Goal: Information Seeking & Learning: Check status

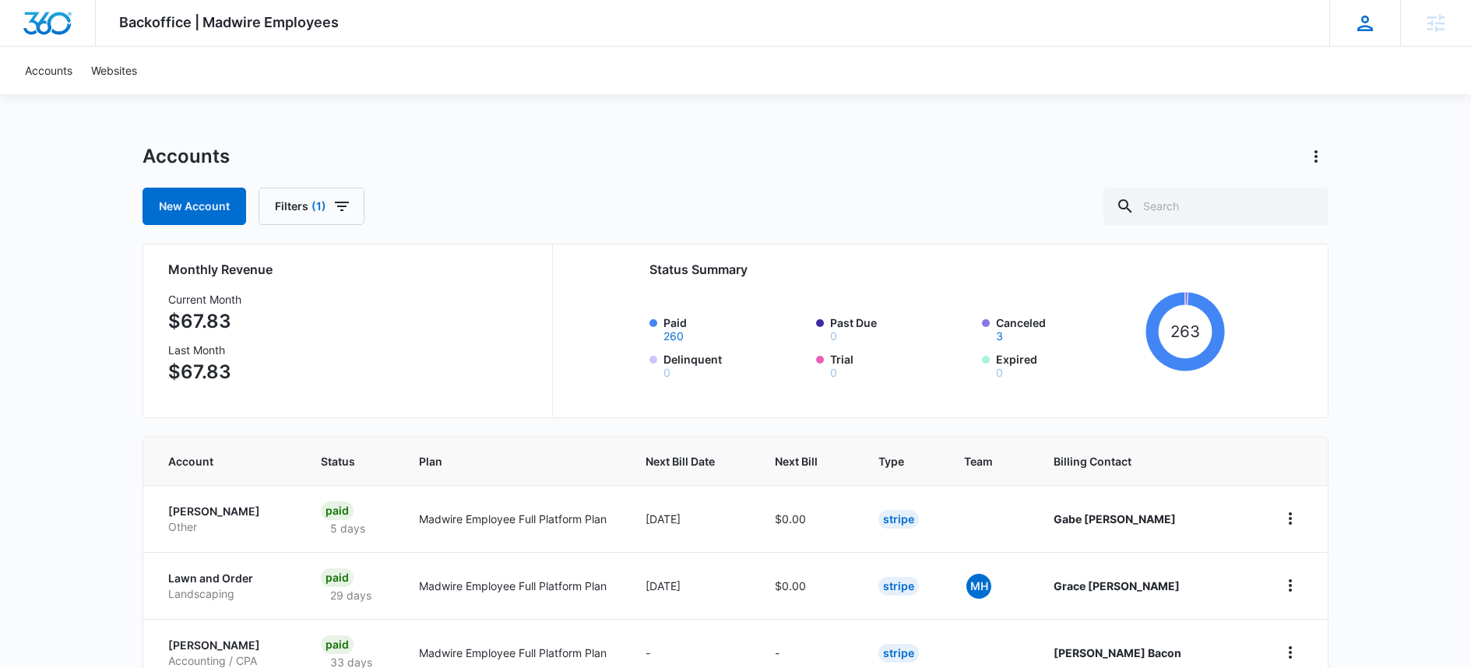
click at [1361, 25] on icon at bounding box center [1364, 23] width 23 height 23
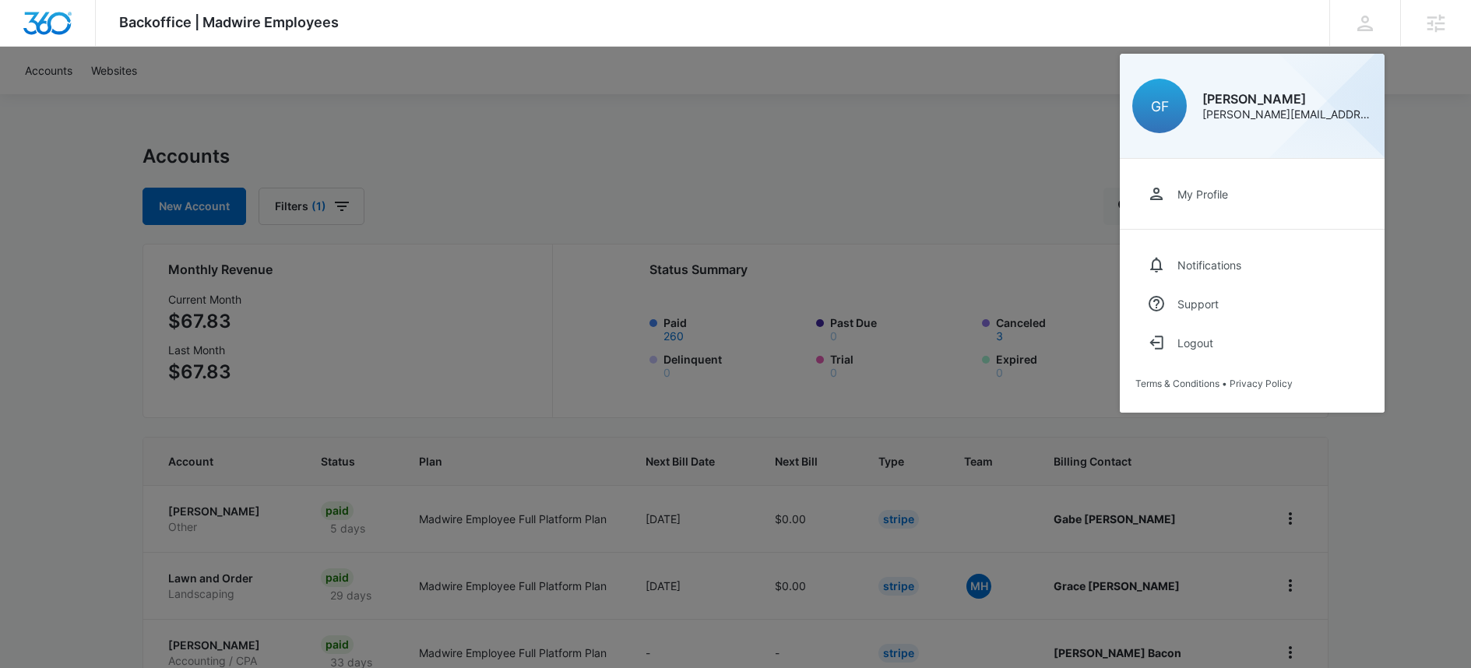
click at [28, 74] on div at bounding box center [735, 334] width 1471 height 668
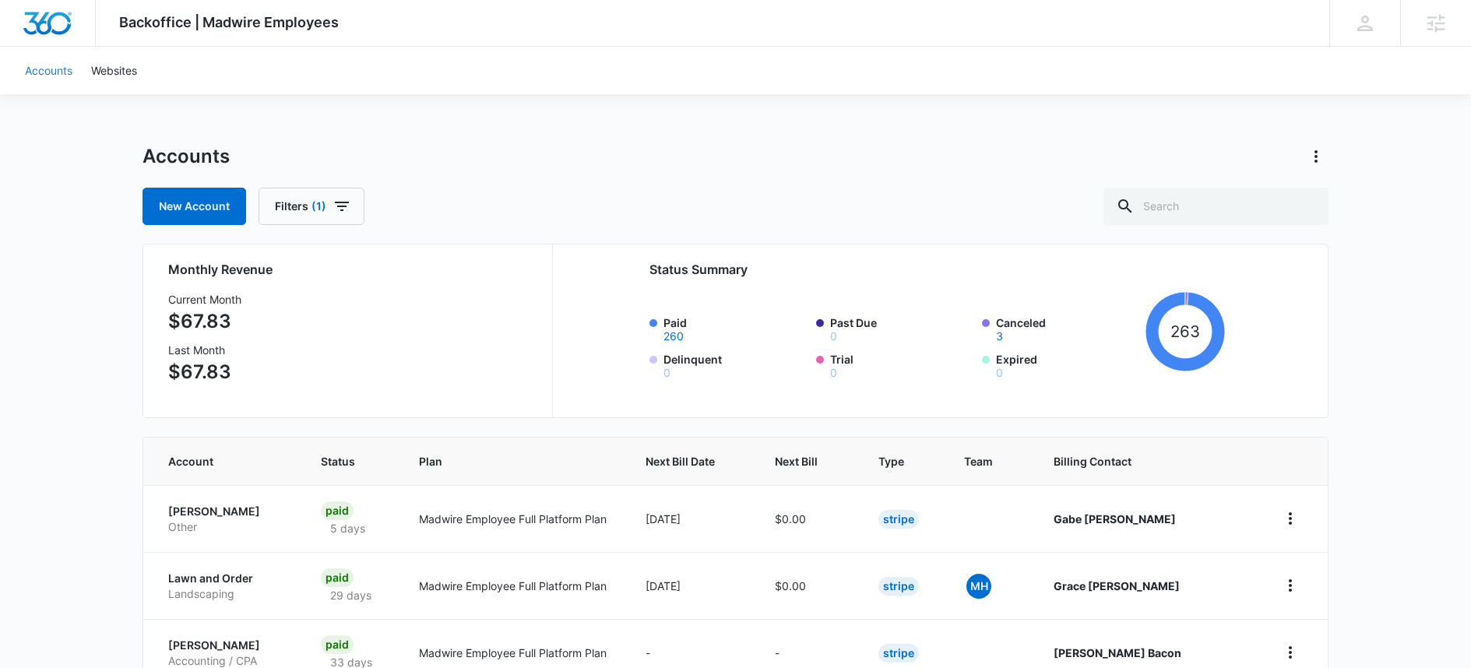
click at [34, 76] on link "Accounts" at bounding box center [49, 71] width 66 height 48
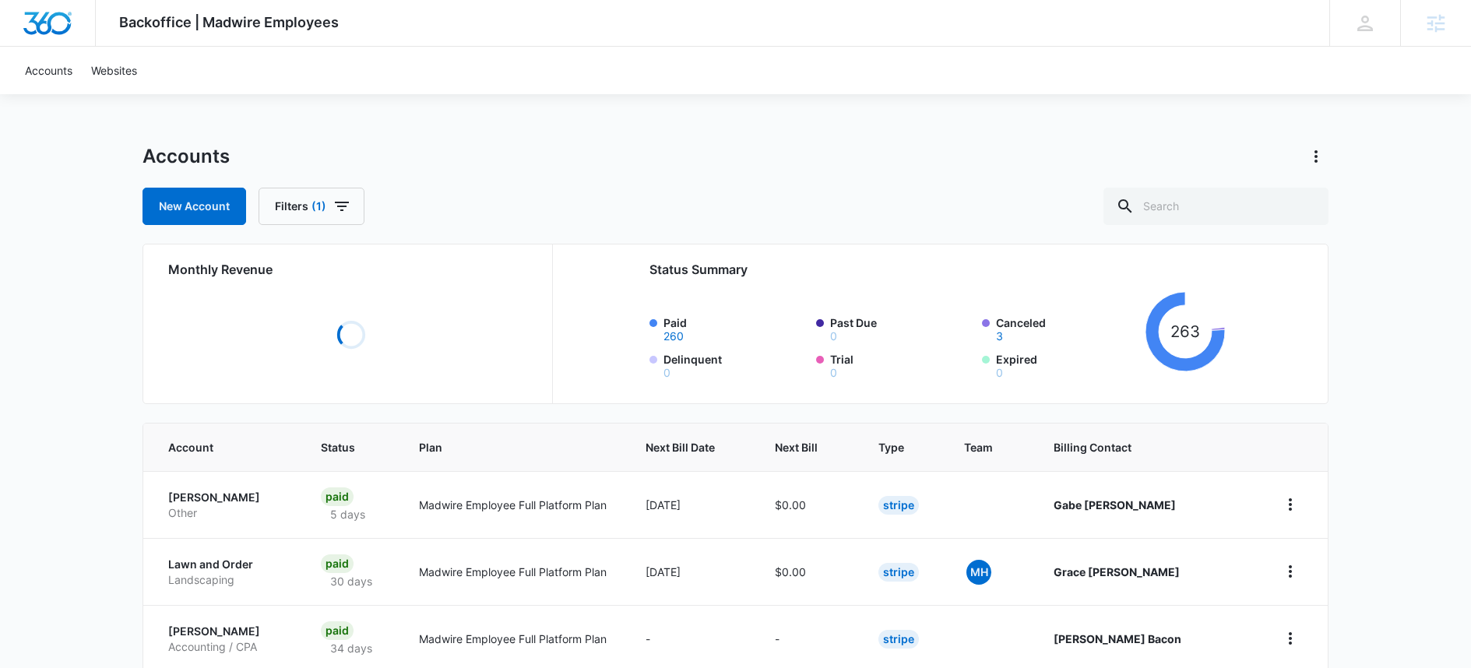
click at [31, 22] on img "Dashboard" at bounding box center [48, 23] width 50 height 23
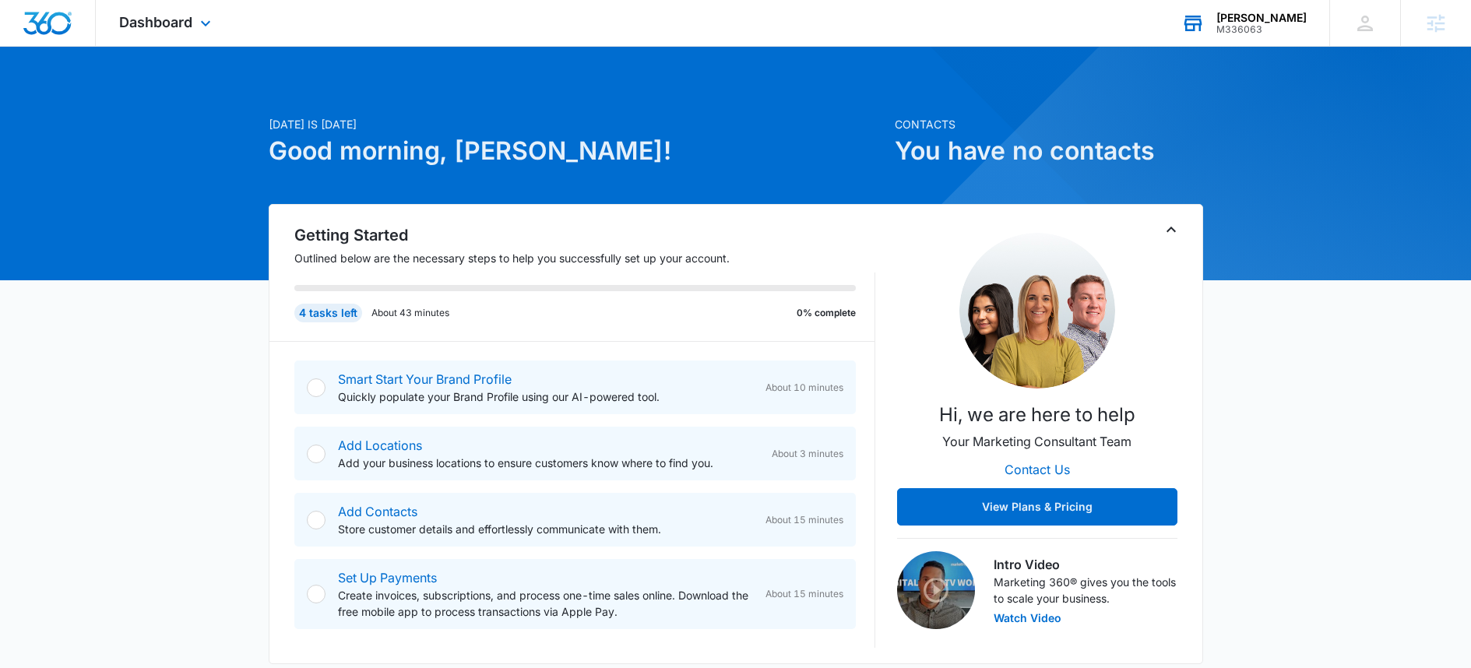
click at [1224, 40] on div "[PERSON_NAME] M336063 Your Accounts View All" at bounding box center [1243, 23] width 171 height 46
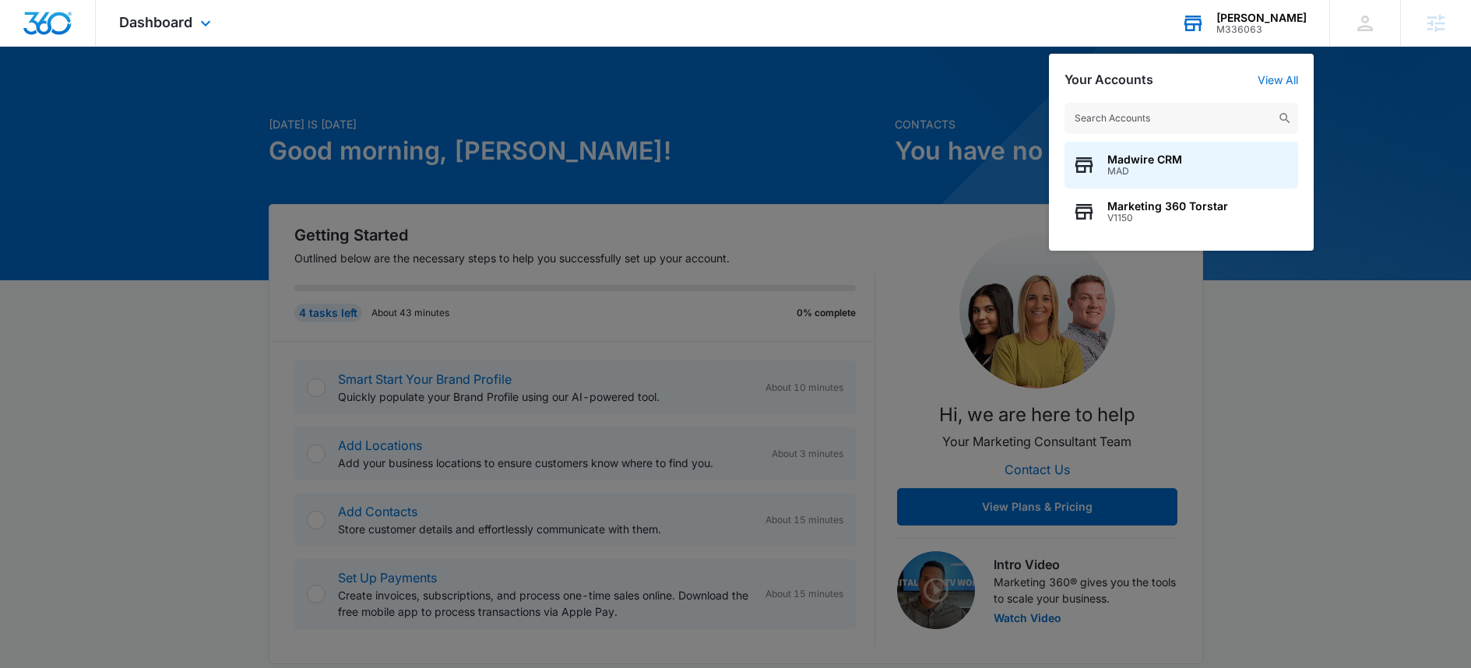
click at [1176, 112] on input "text" at bounding box center [1181, 118] width 234 height 31
type input "M176698"
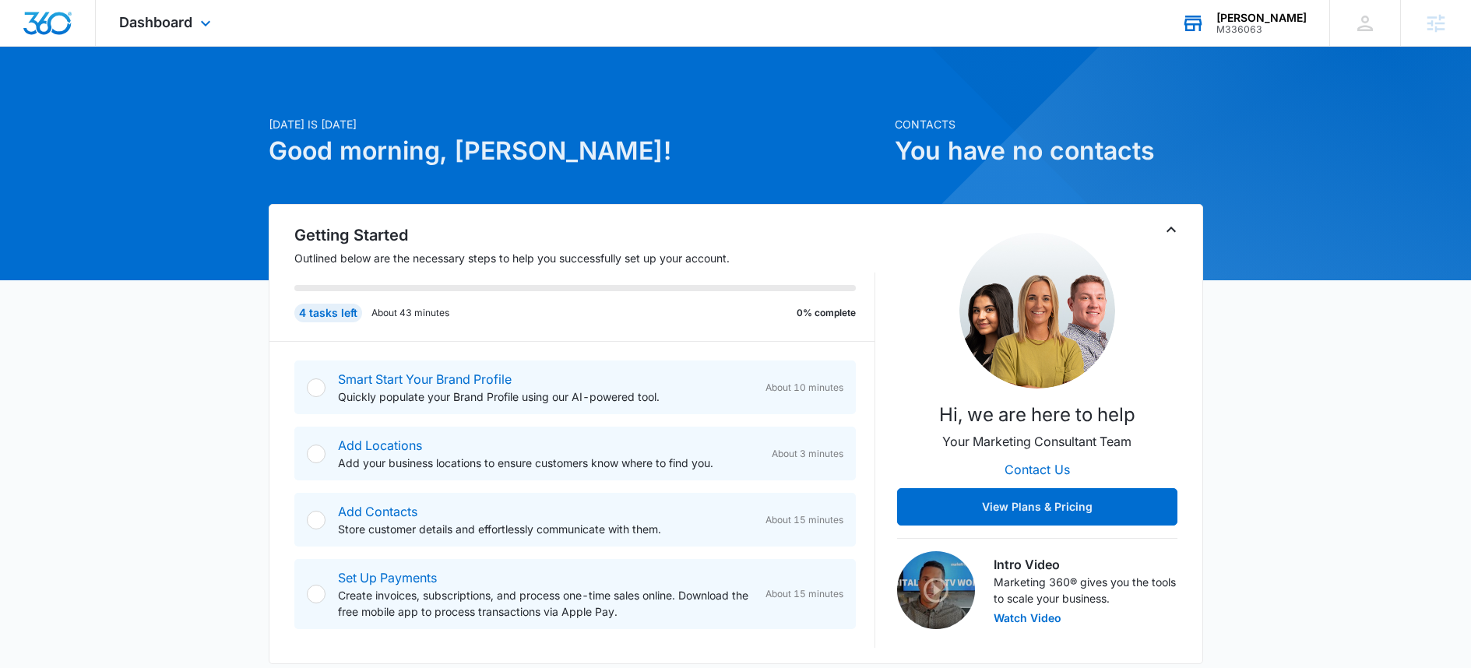
click at [1283, 21] on div "[PERSON_NAME]" at bounding box center [1261, 18] width 90 height 12
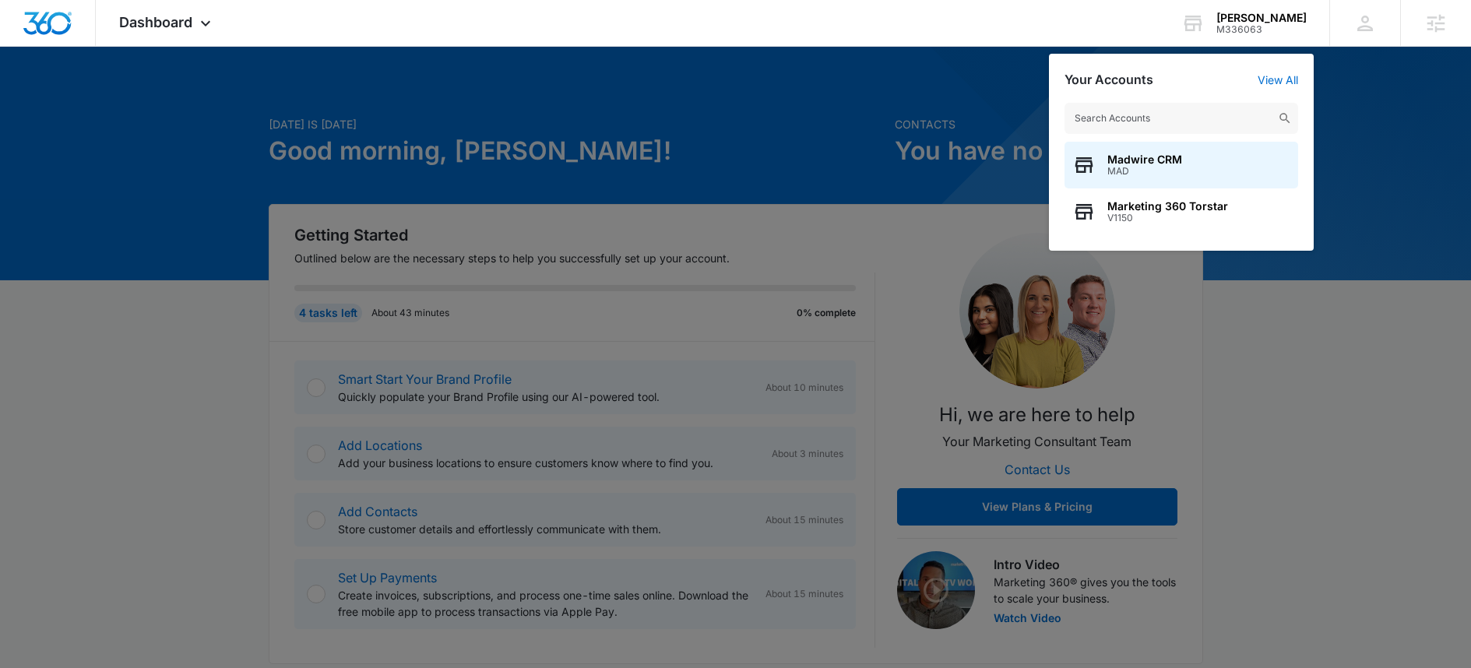
click at [1190, 125] on input "text" at bounding box center [1181, 118] width 234 height 31
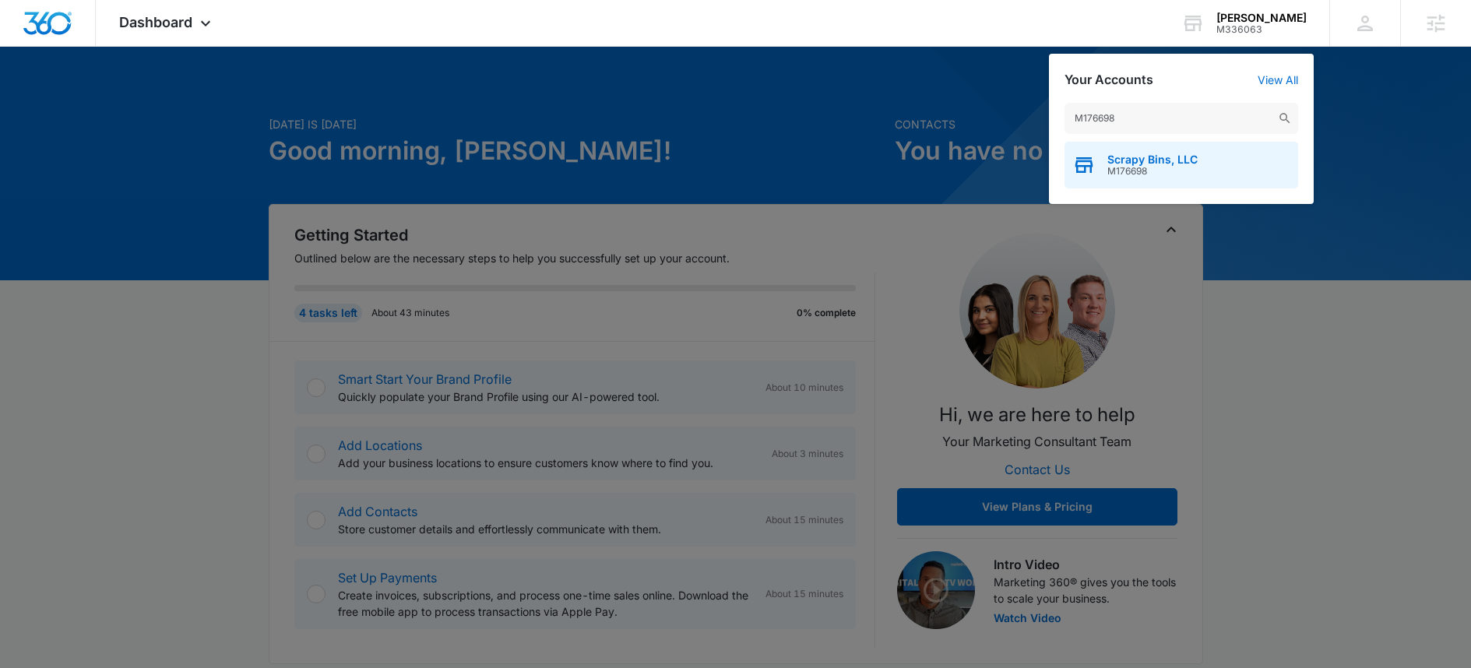
type input "M176698"
click at [1134, 174] on span "M176698" at bounding box center [1152, 171] width 90 height 11
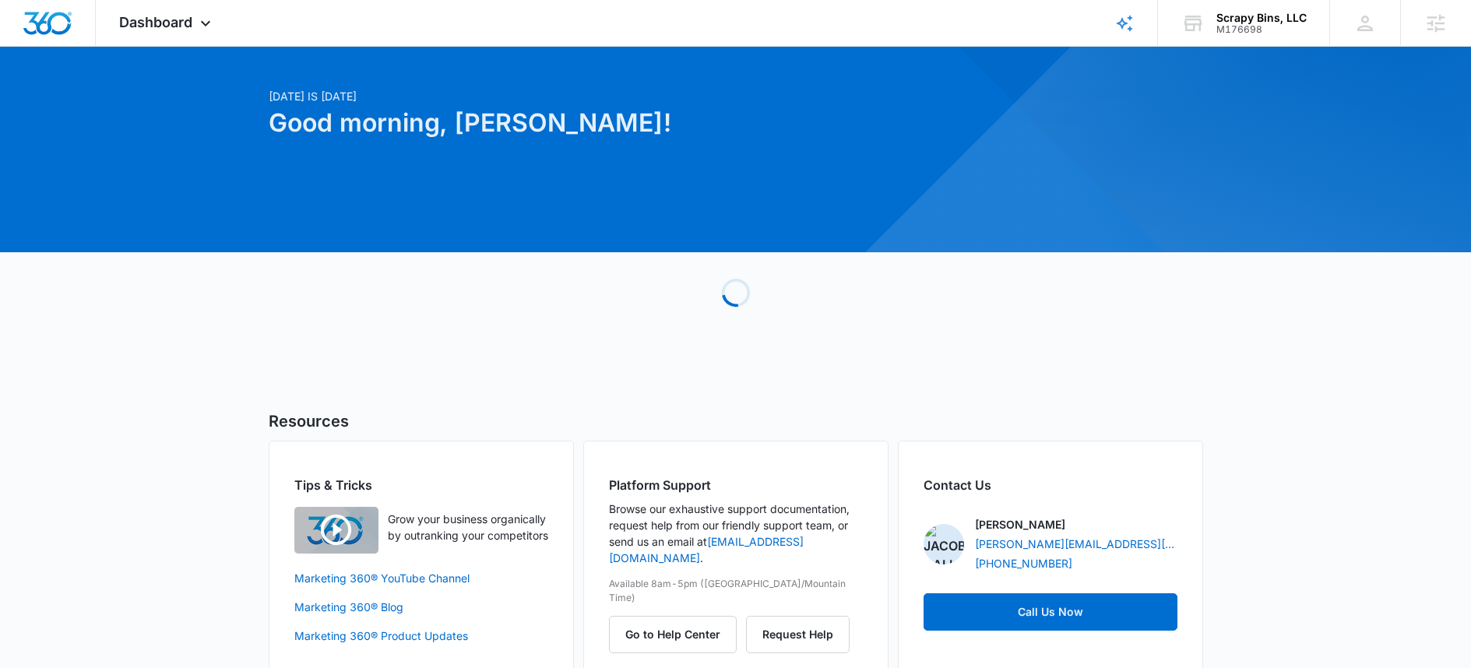
scroll to position [58, 0]
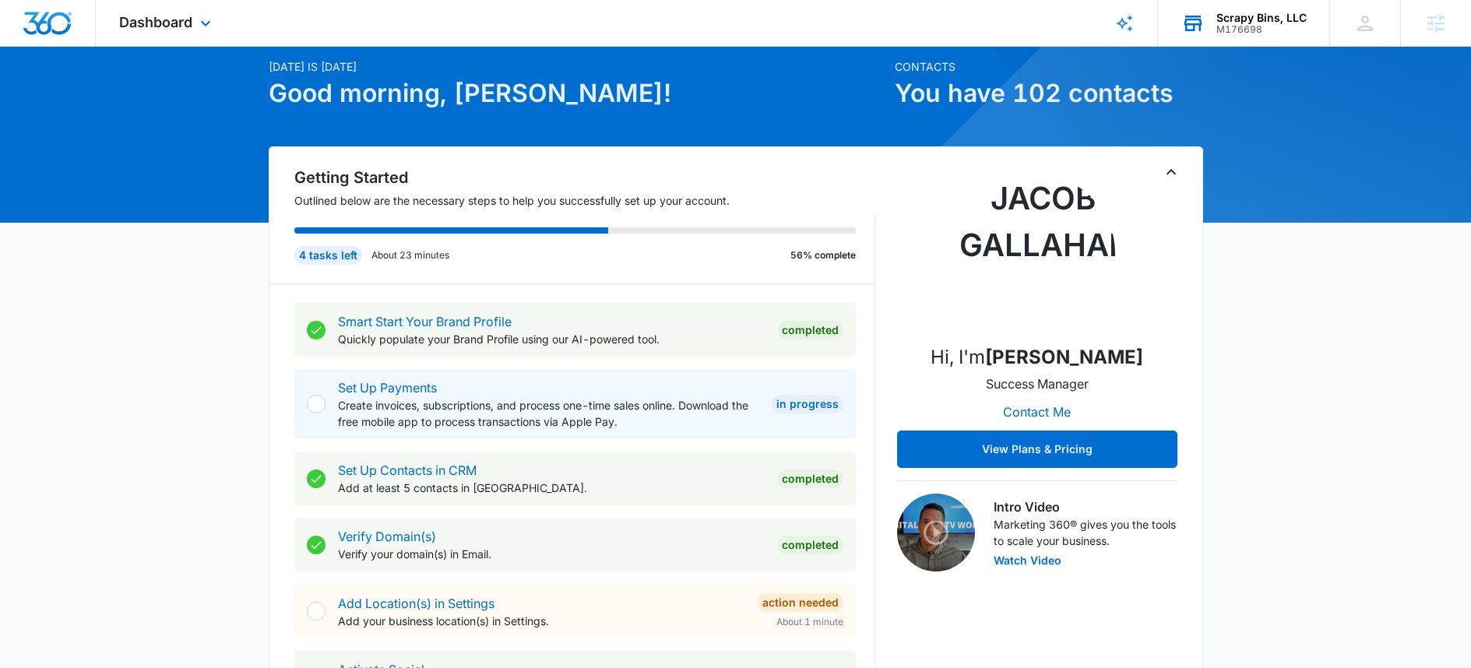
click at [1254, 26] on div "M176698" at bounding box center [1261, 29] width 90 height 11
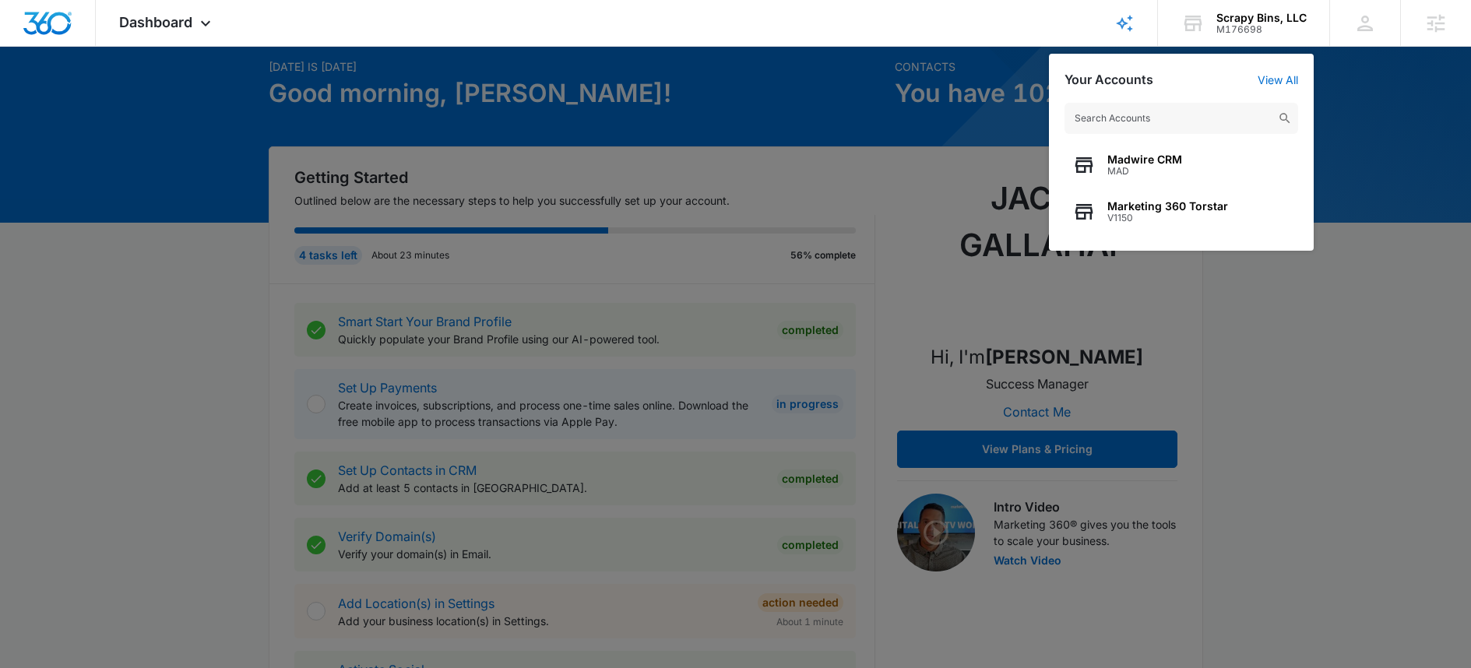
click at [1381, 110] on div at bounding box center [735, 334] width 1471 height 668
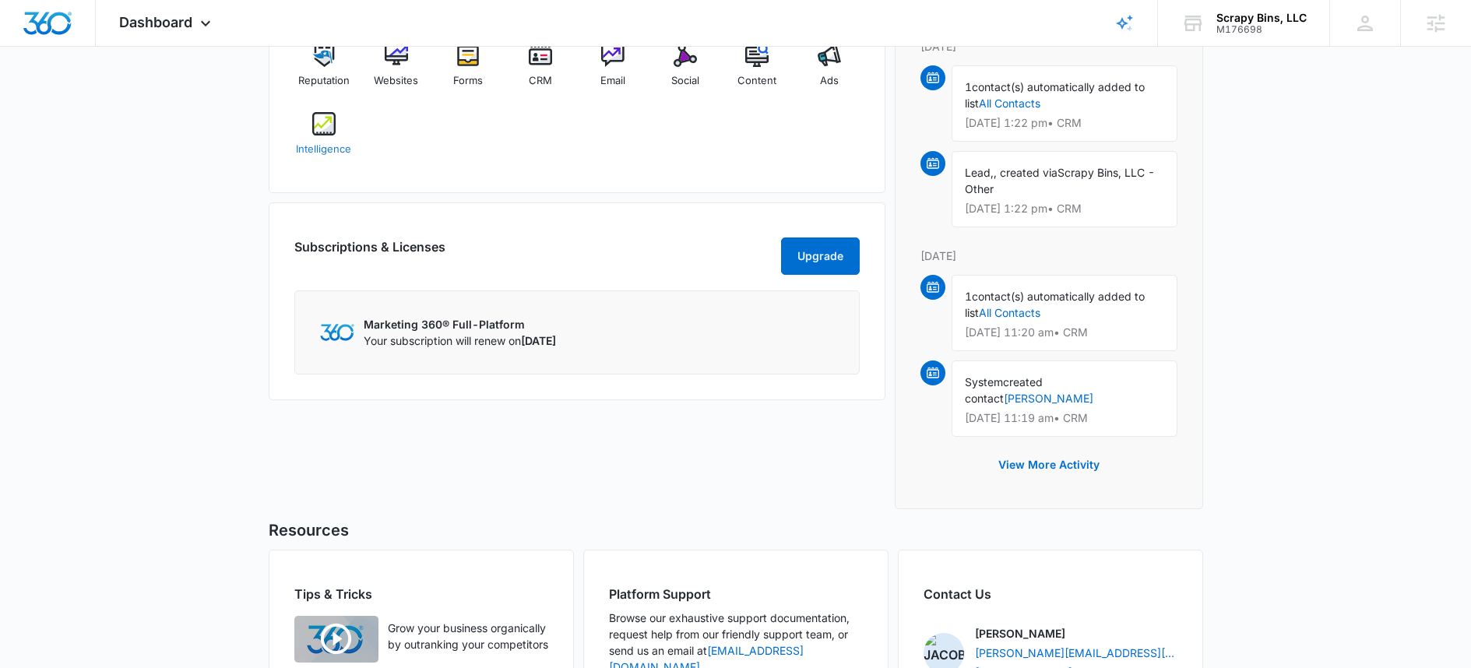
scroll to position [1033, 0]
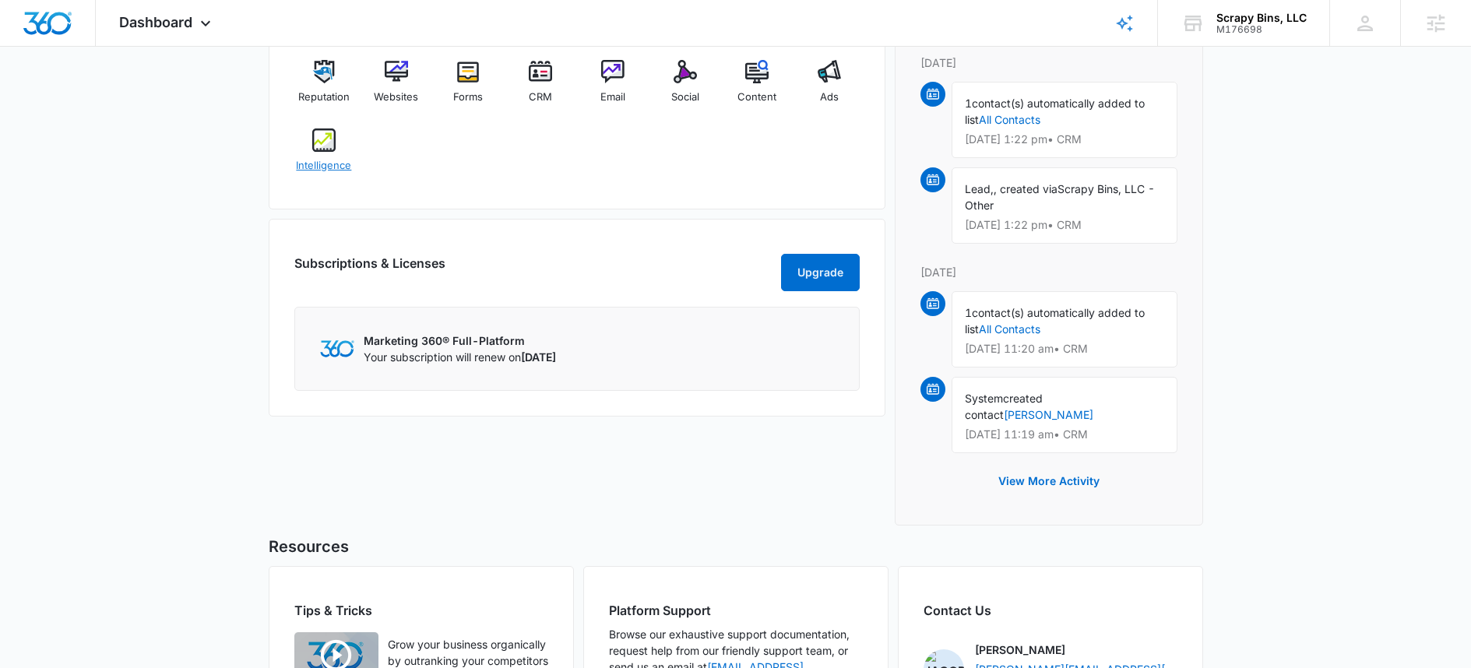
click at [315, 161] on span "Intelligence" at bounding box center [323, 166] width 55 height 16
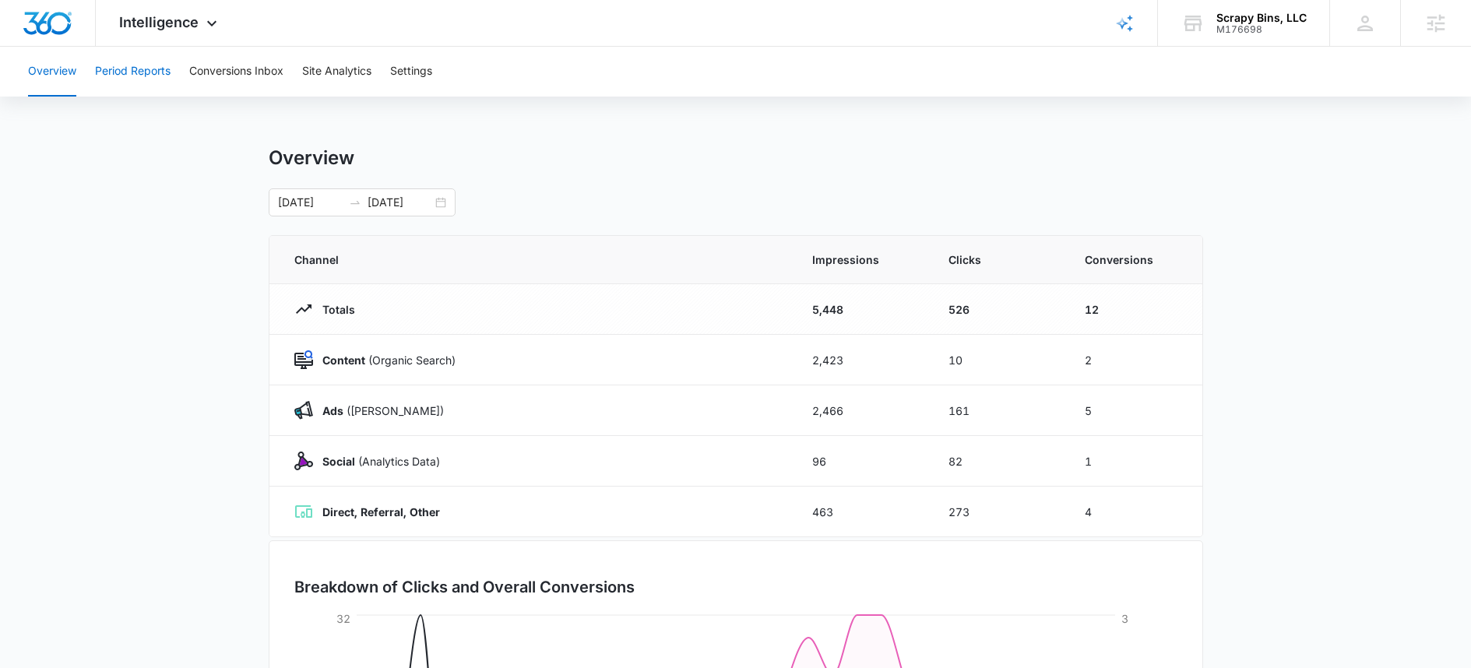
click at [137, 81] on button "Period Reports" at bounding box center [133, 72] width 76 height 50
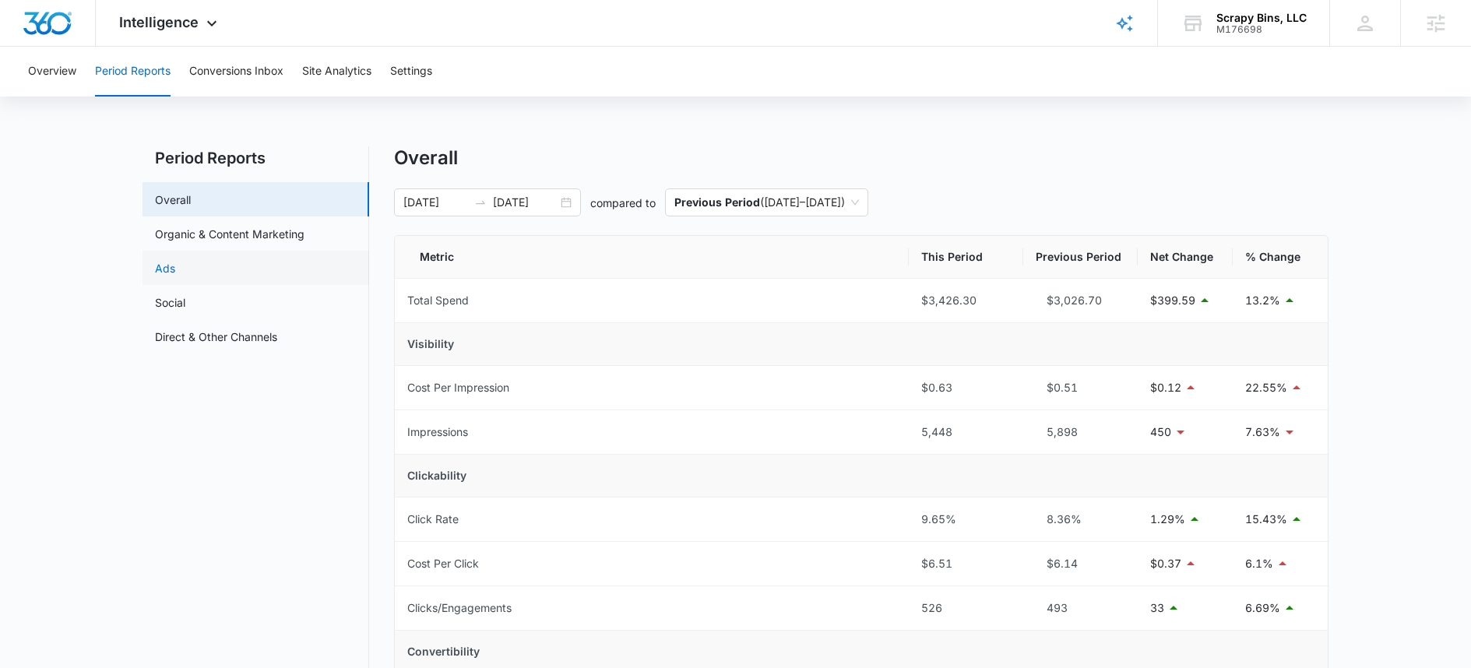
click at [175, 266] on link "Ads" at bounding box center [165, 268] width 20 height 16
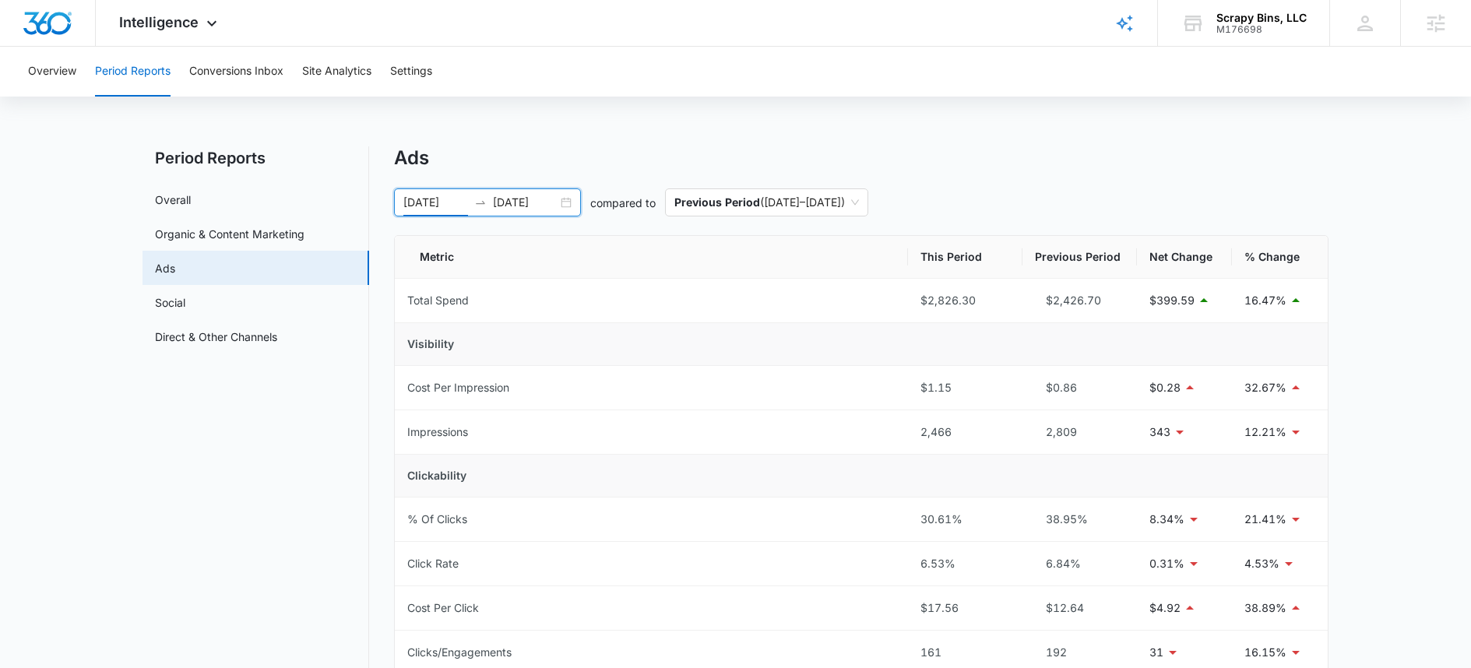
click at [422, 199] on input "[DATE]" at bounding box center [435, 202] width 65 height 17
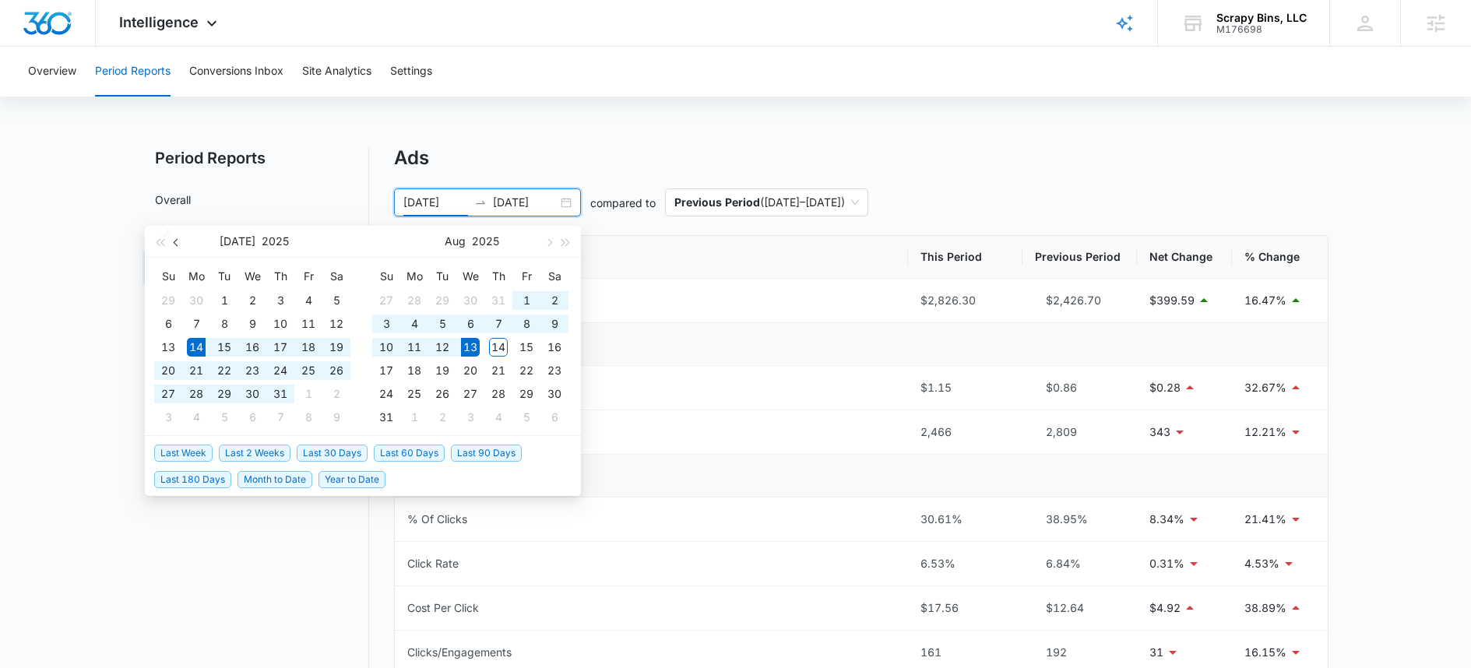
click at [174, 242] on span "button" at bounding box center [178, 242] width 8 height 8
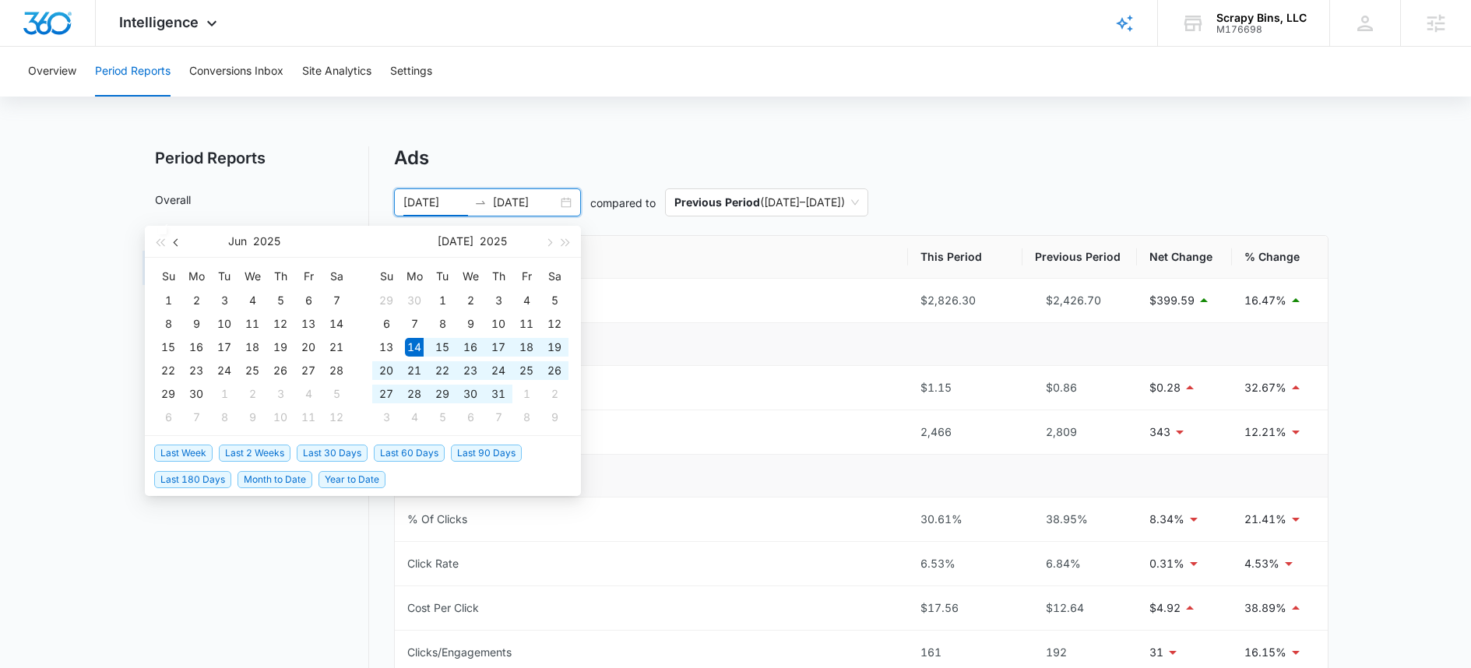
click at [174, 242] on span "button" at bounding box center [178, 242] width 8 height 8
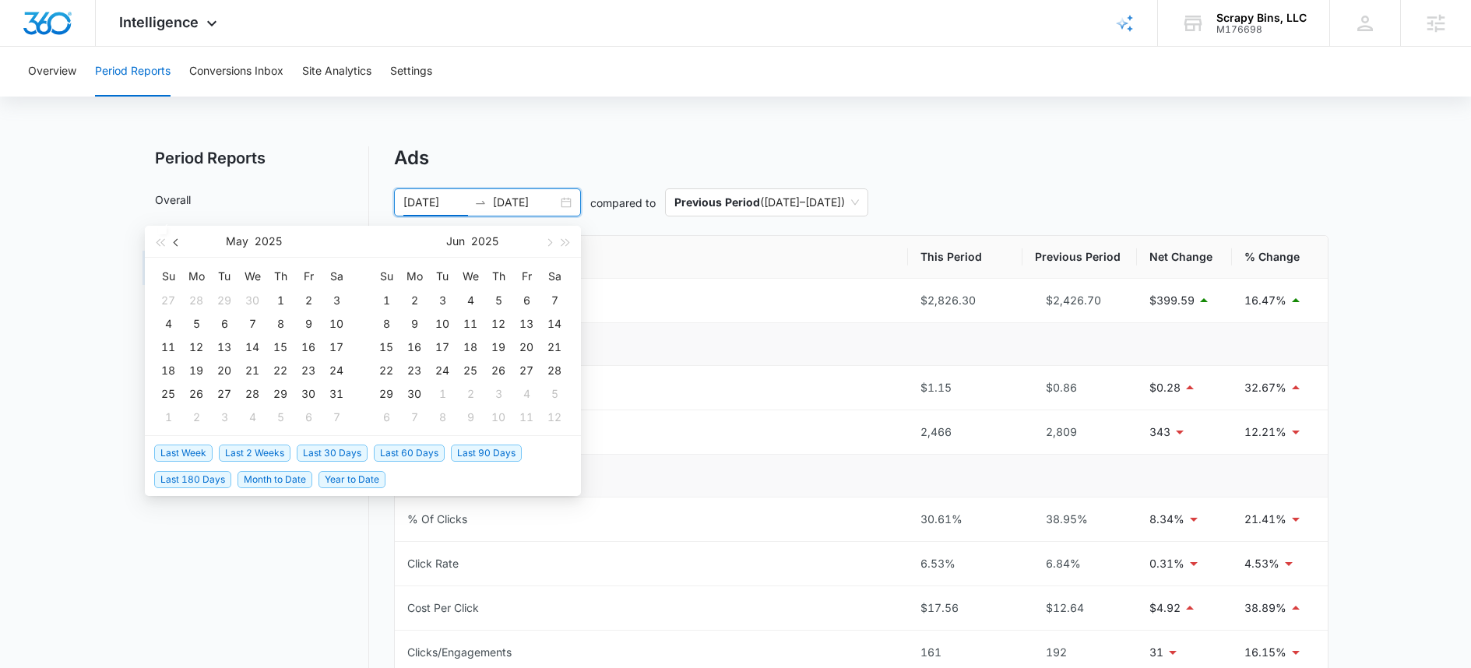
click at [174, 242] on span "button" at bounding box center [178, 242] width 8 height 8
click at [547, 248] on button "button" at bounding box center [548, 241] width 17 height 31
type input "[DATE]"
click at [449, 351] on div "13" at bounding box center [442, 347] width 19 height 19
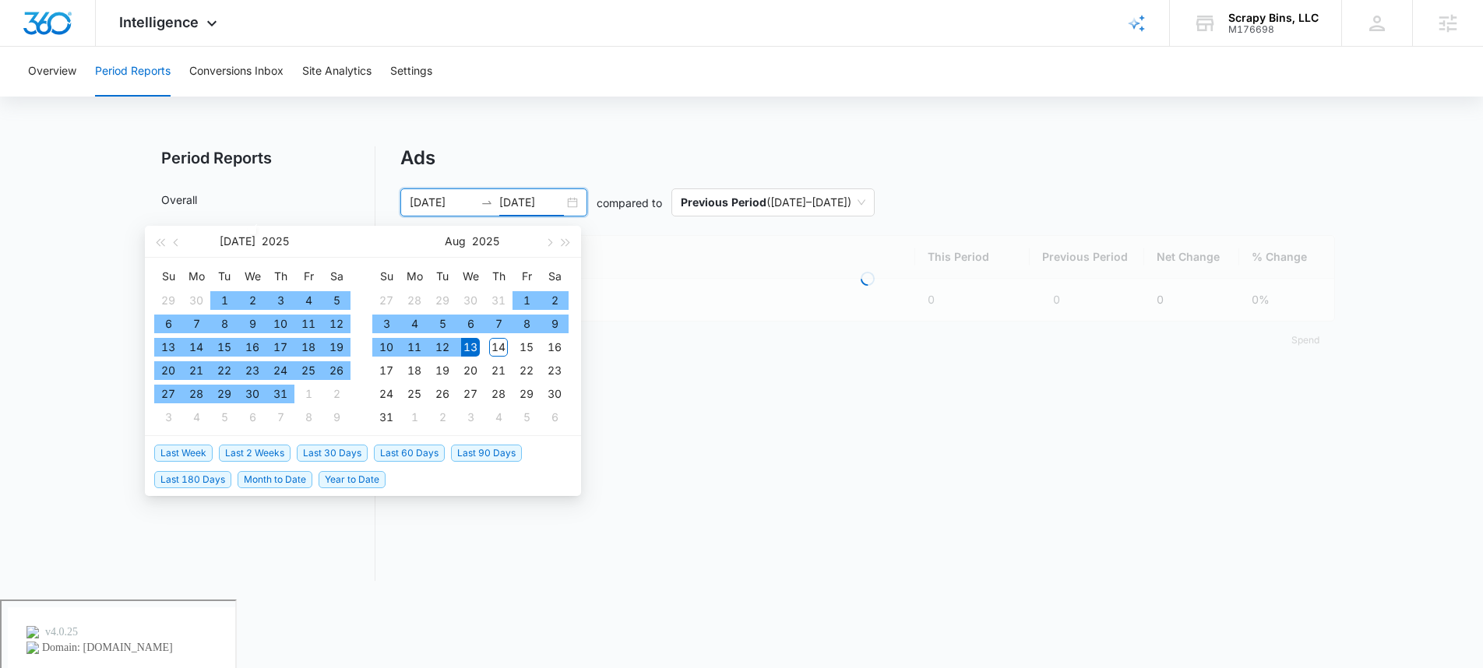
type input "[DATE]"
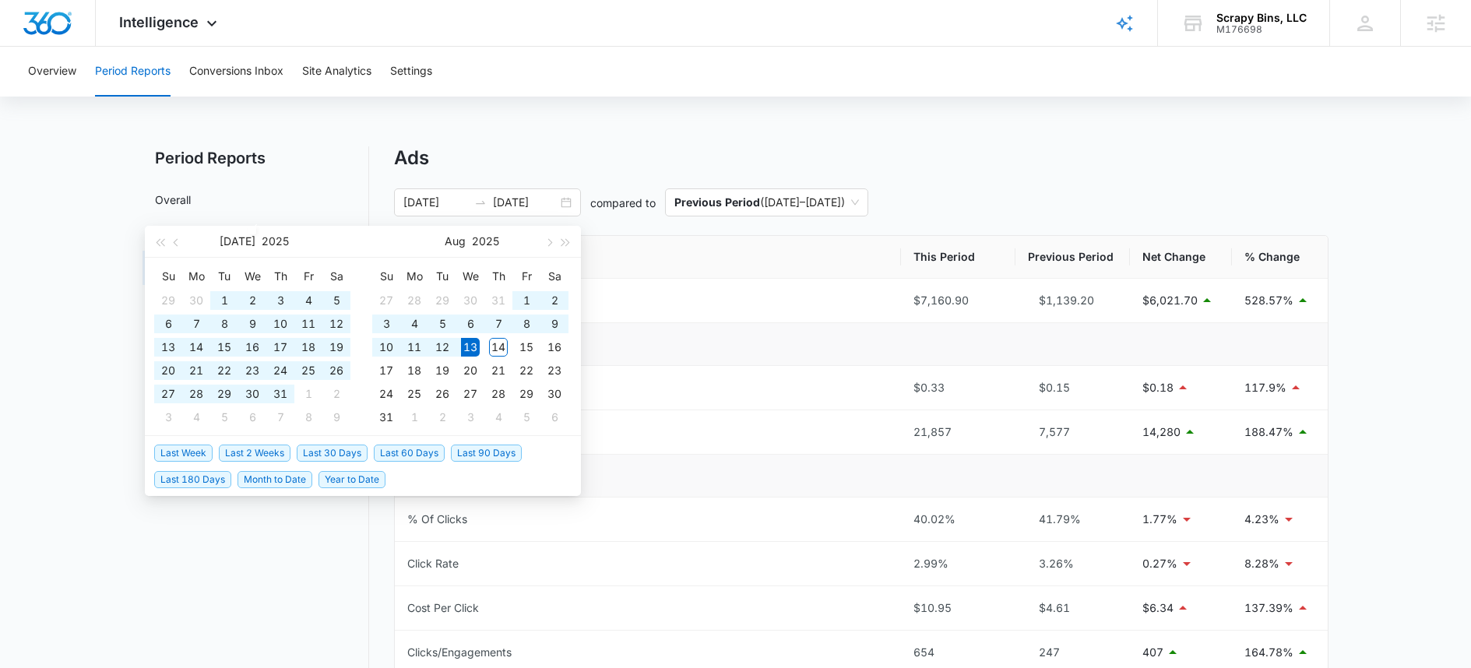
click at [662, 139] on div "Overview Period Reports Conversions Inbox Site Analytics Settings Period Report…" at bounding box center [735, 595] width 1471 height 1096
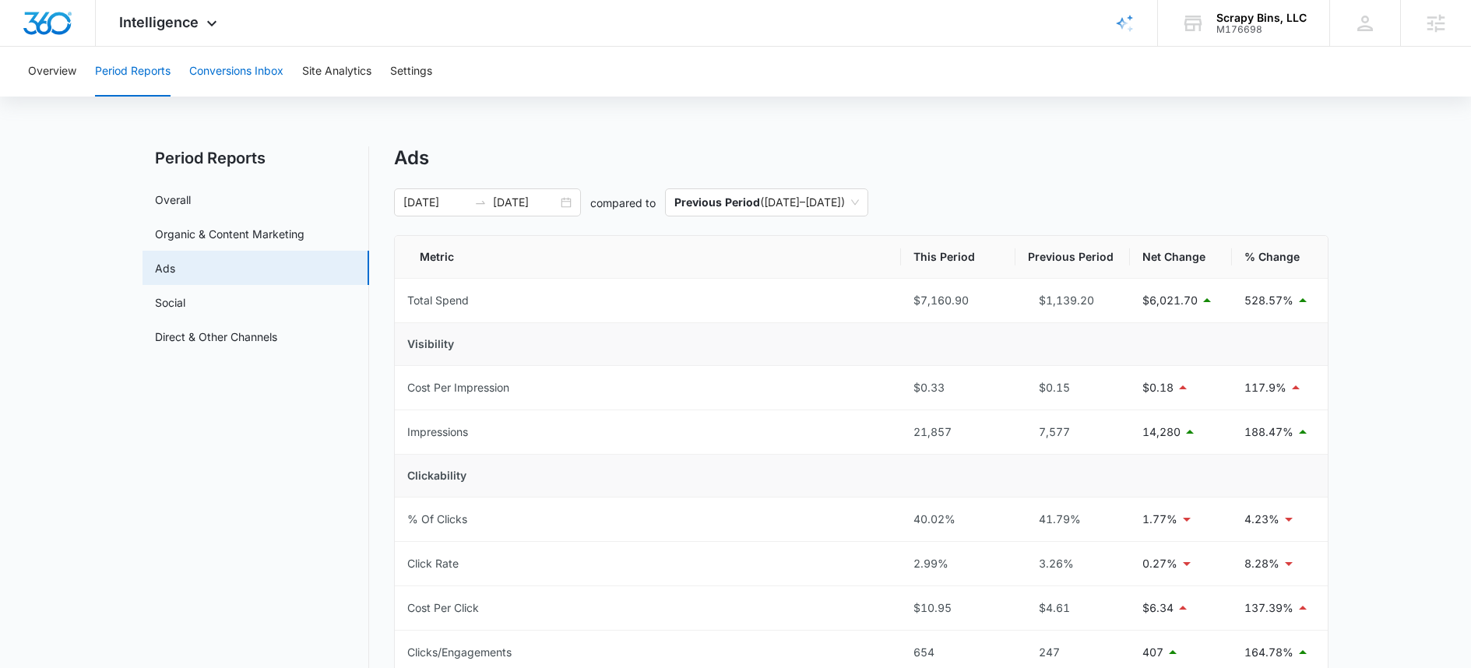
click at [244, 77] on button "Conversions Inbox" at bounding box center [236, 72] width 94 height 50
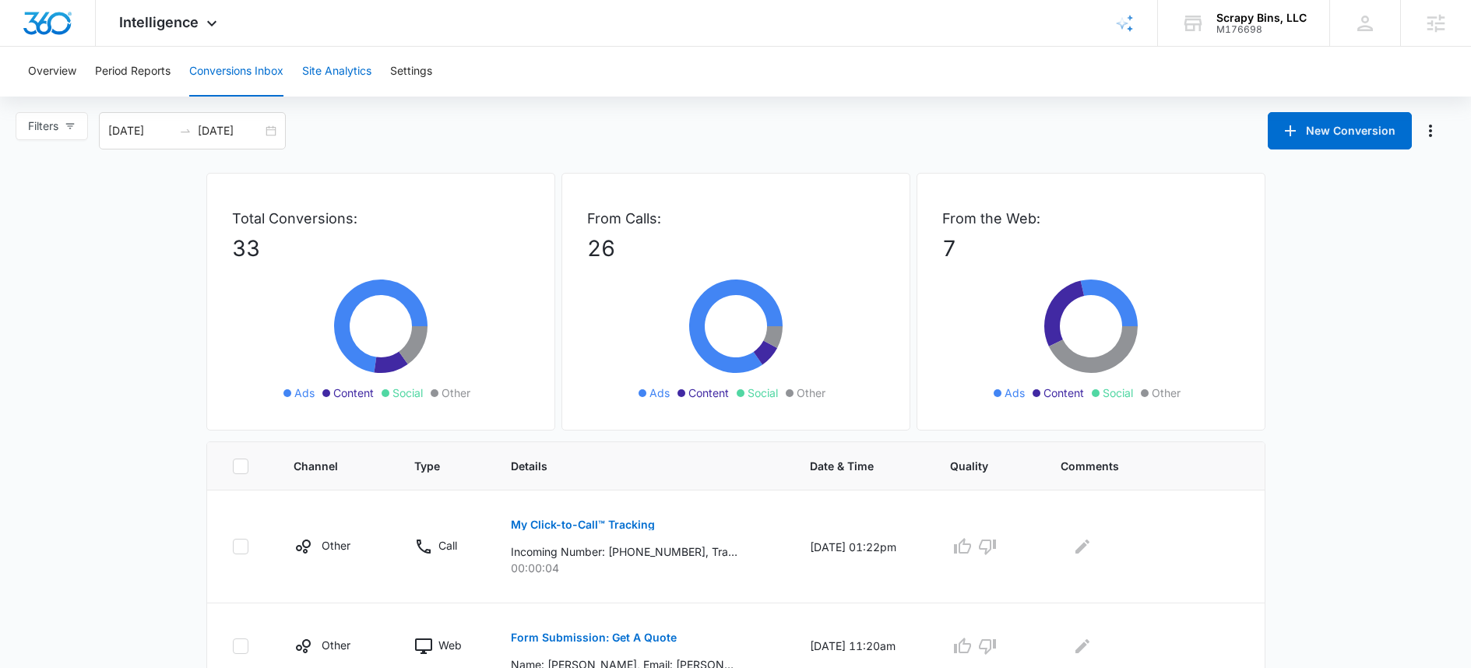
click at [329, 72] on button "Site Analytics" at bounding box center [336, 72] width 69 height 50
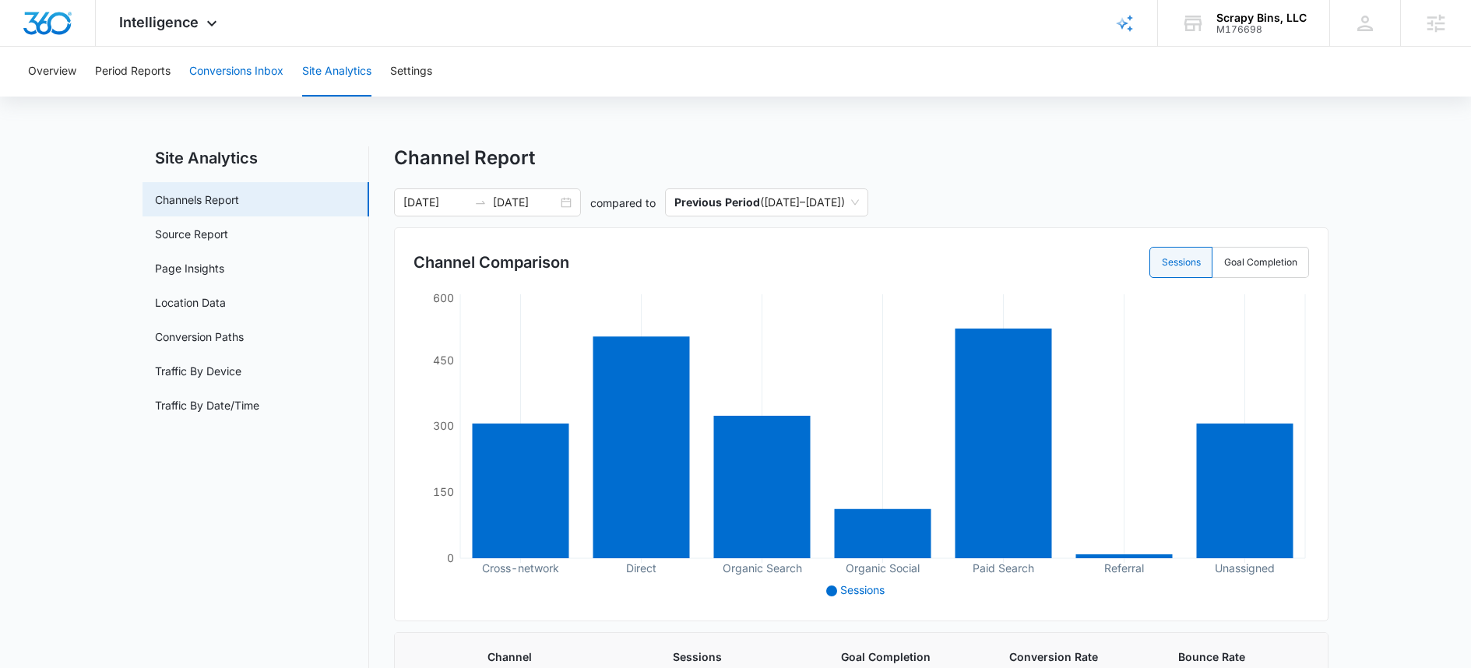
click at [213, 76] on button "Conversions Inbox" at bounding box center [236, 72] width 94 height 50
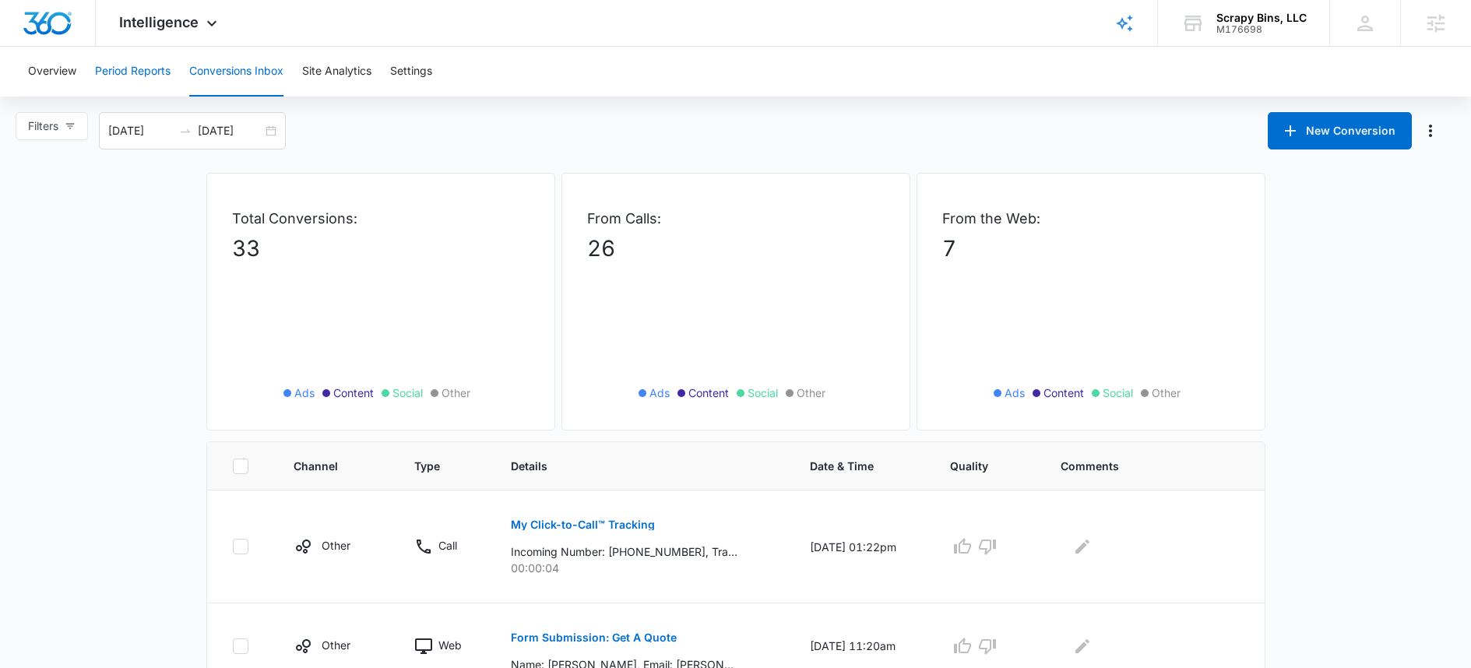
click at [149, 83] on button "Period Reports" at bounding box center [133, 72] width 76 height 50
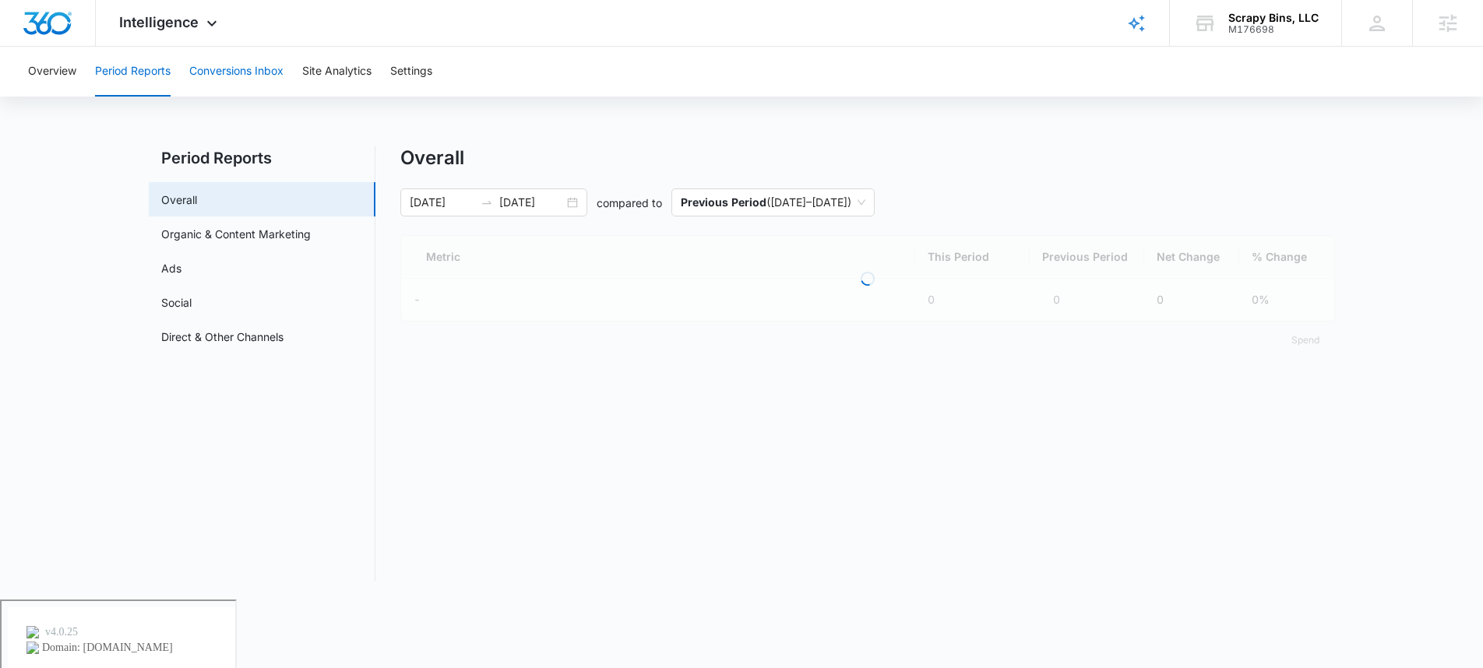
click at [249, 85] on button "Conversions Inbox" at bounding box center [236, 72] width 94 height 50
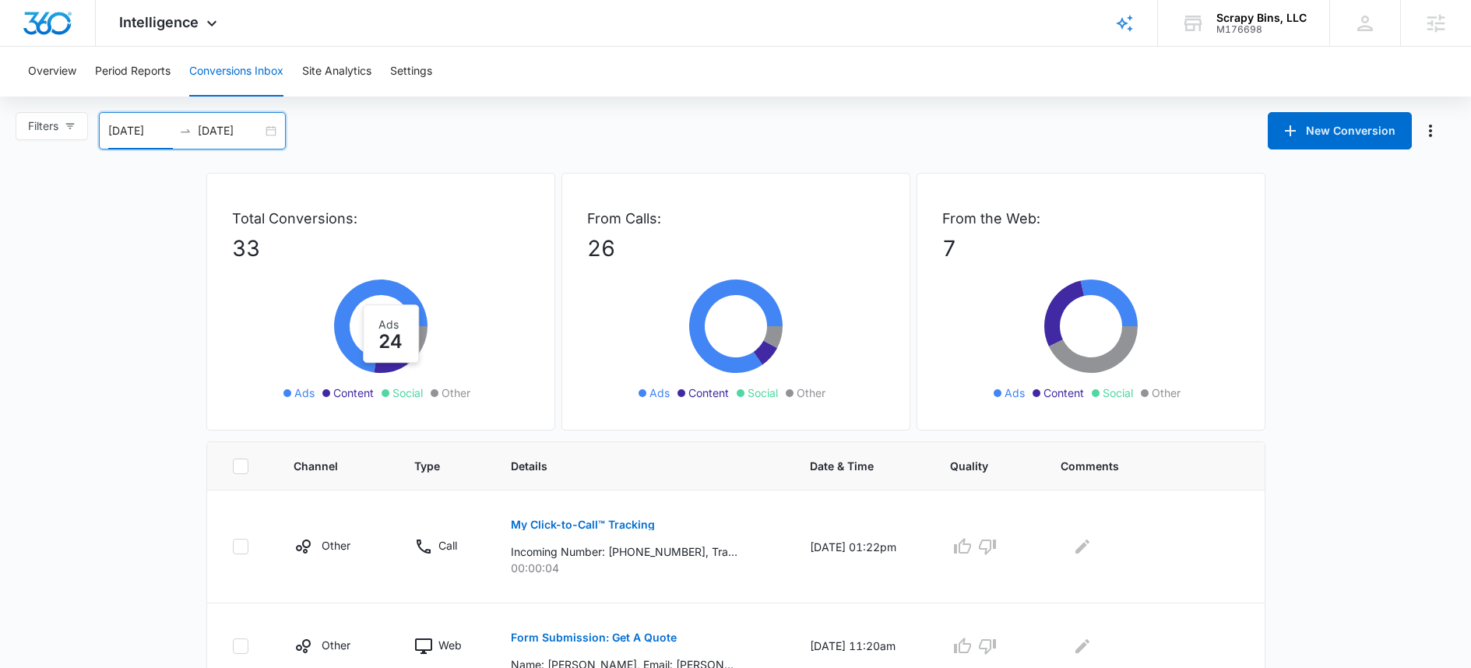
click at [139, 130] on input "[DATE]" at bounding box center [140, 130] width 65 height 17
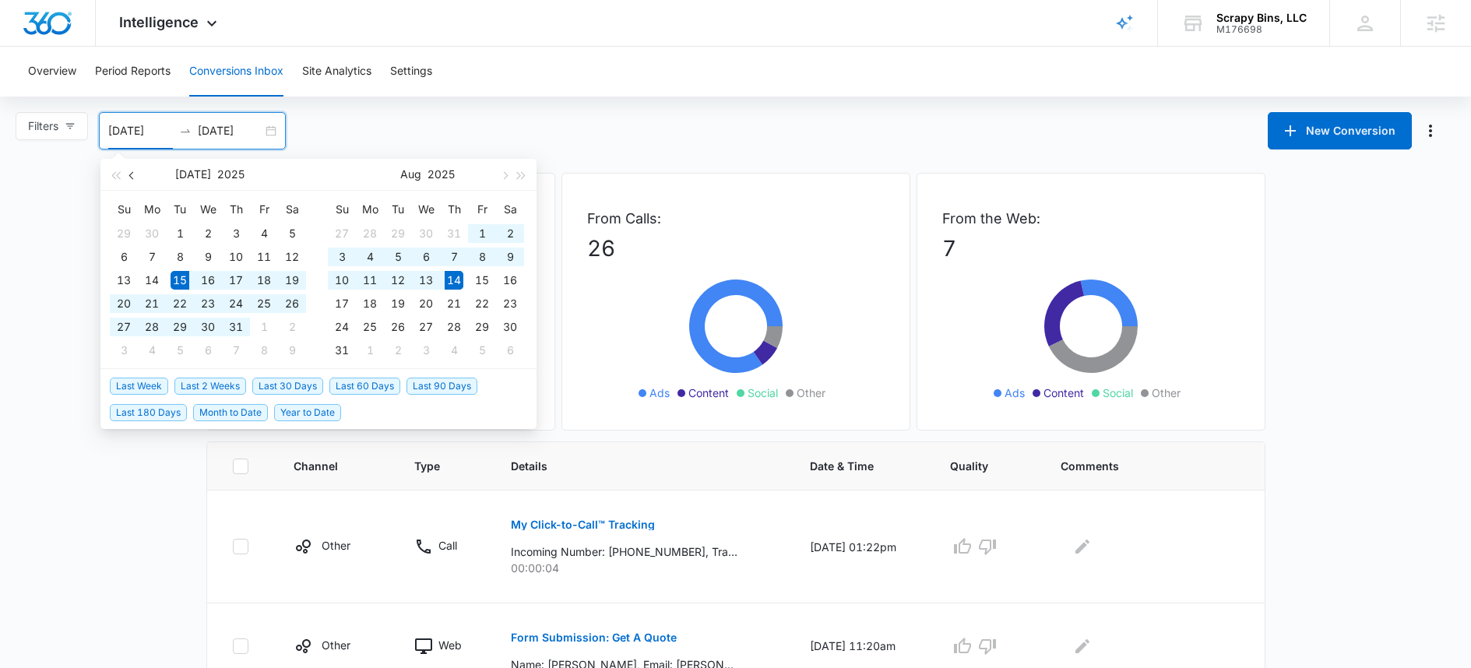
click at [133, 173] on span "button" at bounding box center [133, 175] width 8 height 8
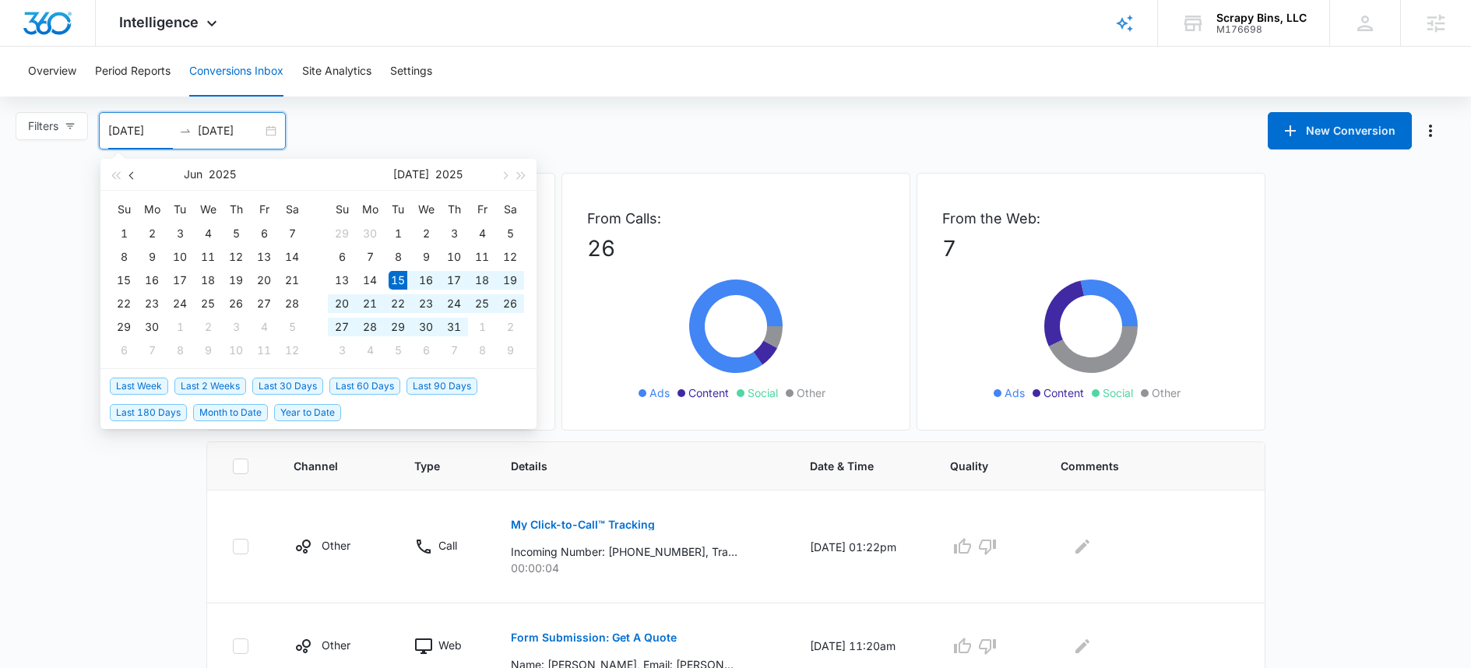
click at [133, 173] on span "button" at bounding box center [133, 175] width 8 height 8
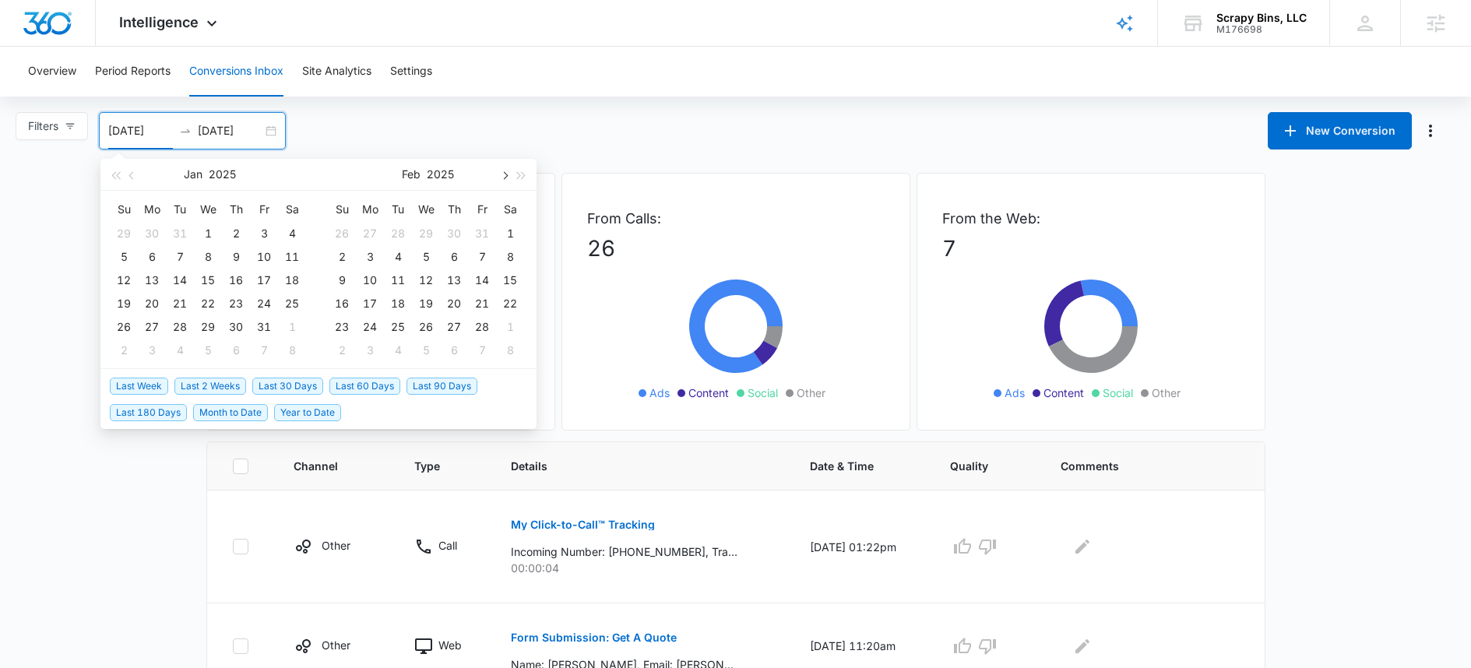
click at [506, 169] on button "button" at bounding box center [503, 174] width 17 height 31
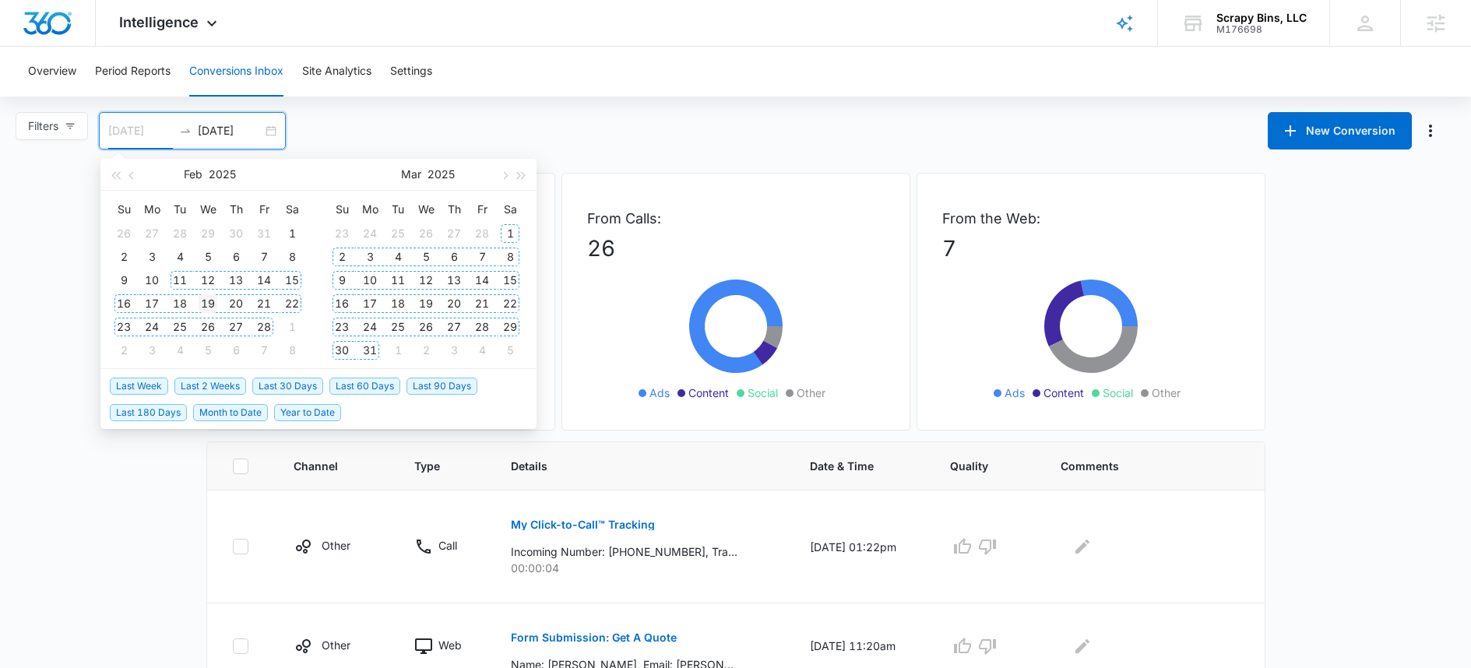
type input "[DATE]"
click at [205, 297] on div "19" at bounding box center [208, 303] width 19 height 19
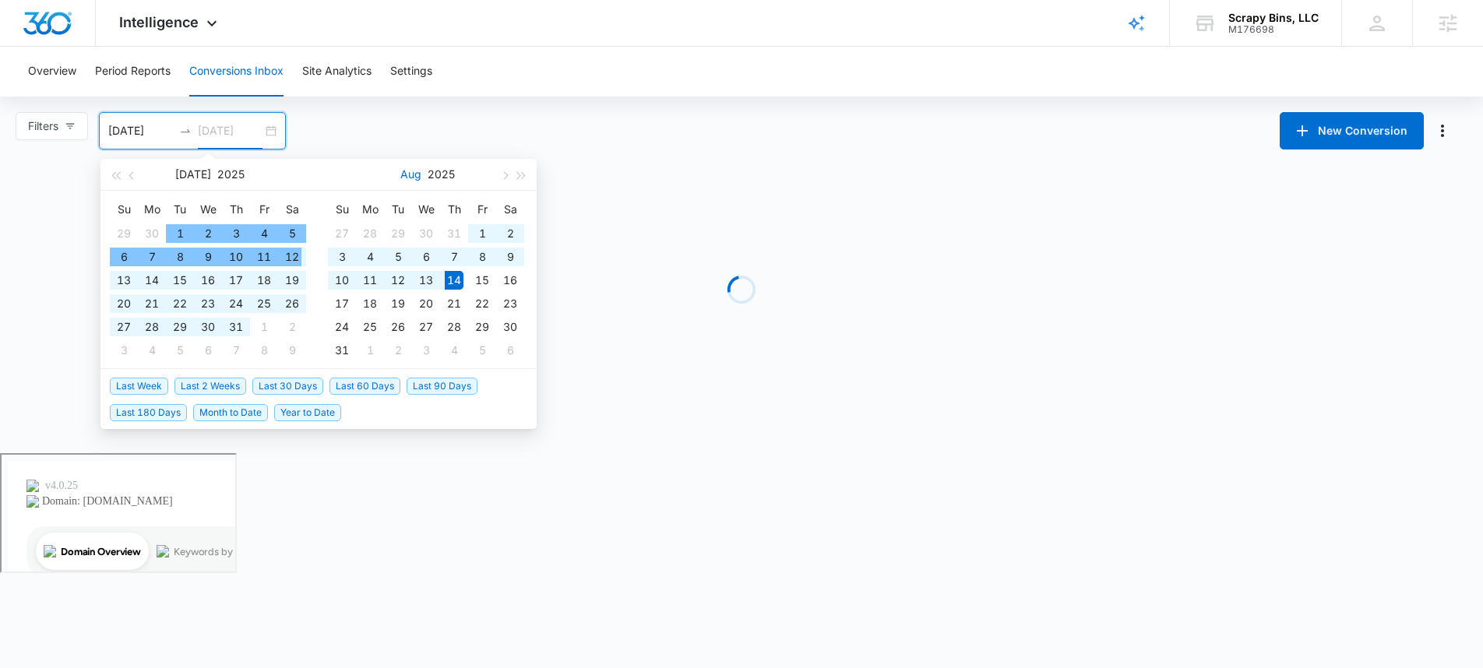
type input "[DATE]"
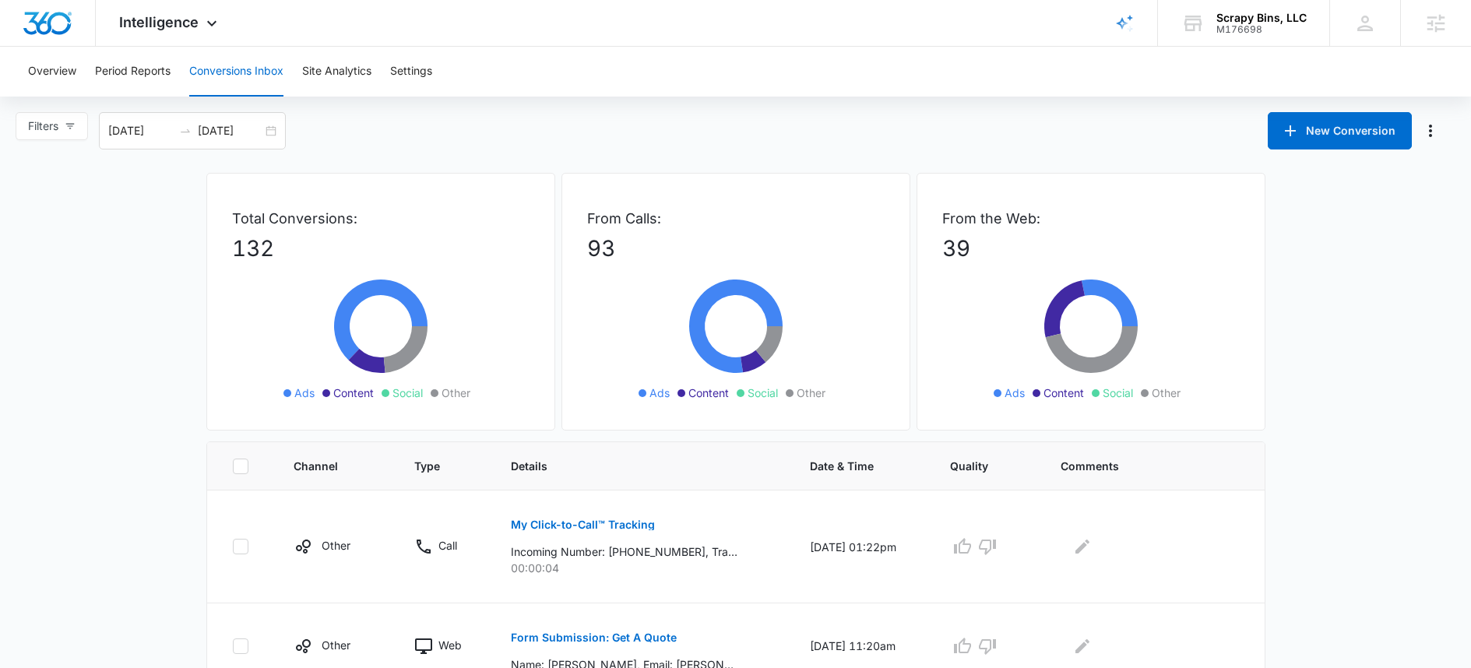
click at [585, 139] on div "Filters [DATE] [DATE] New Conversion [DATE] Su Mo Tu We Th Fr Sa 29 30 1 2 3 4 …" at bounding box center [735, 130] width 1471 height 37
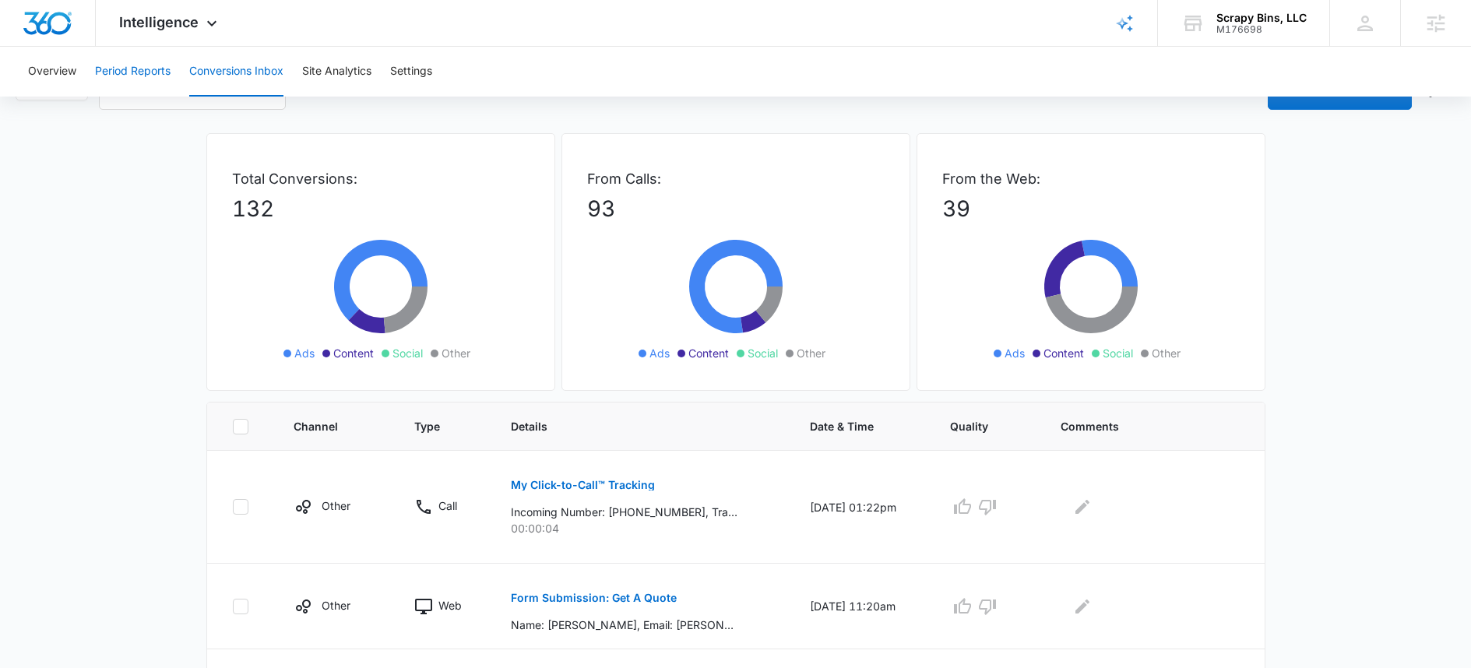
click at [132, 69] on button "Period Reports" at bounding box center [133, 72] width 76 height 50
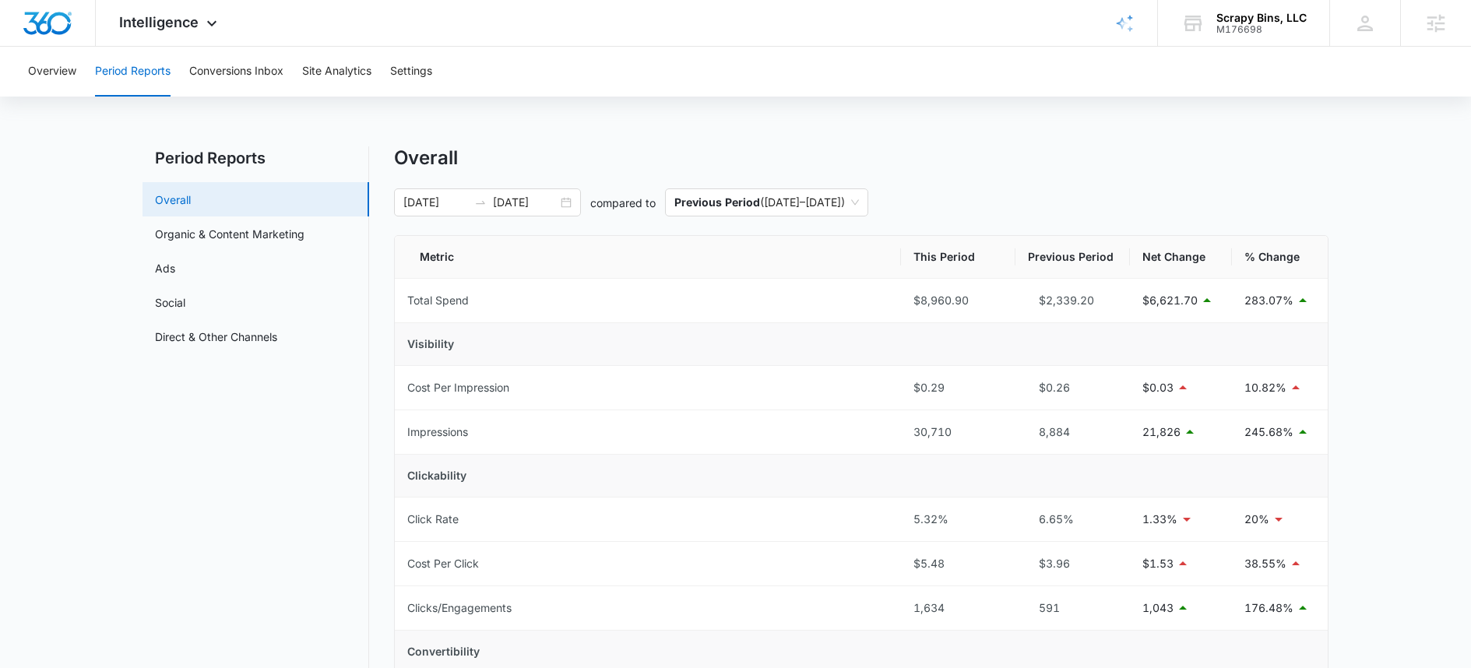
click at [191, 202] on link "Overall" at bounding box center [173, 200] width 36 height 16
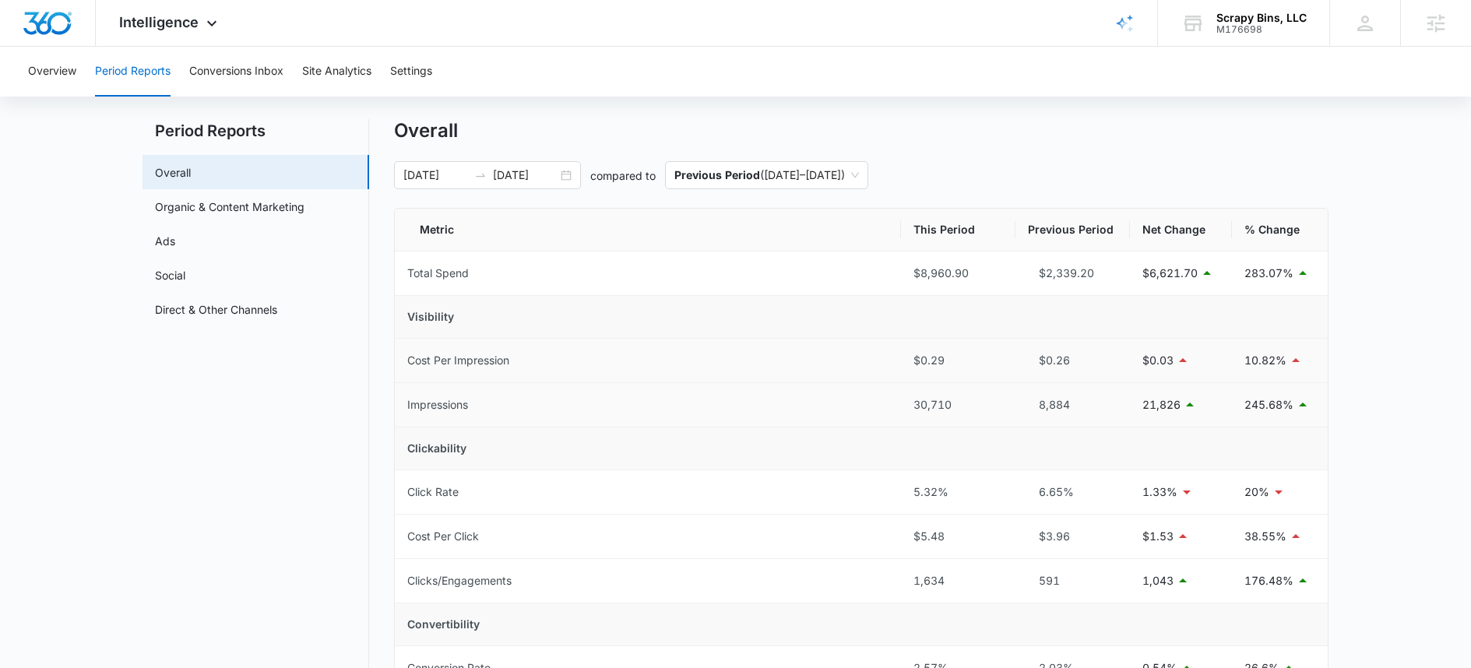
scroll to position [455, 0]
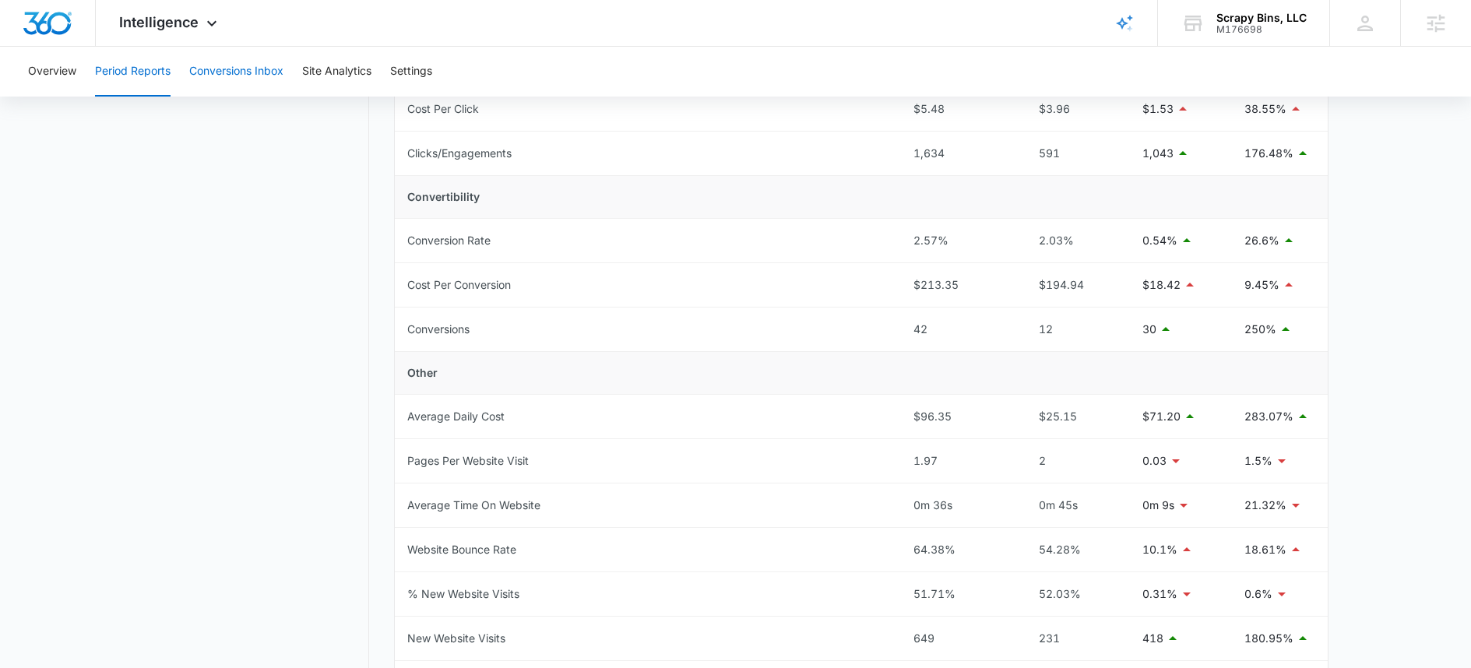
click at [234, 74] on button "Conversions Inbox" at bounding box center [236, 72] width 94 height 50
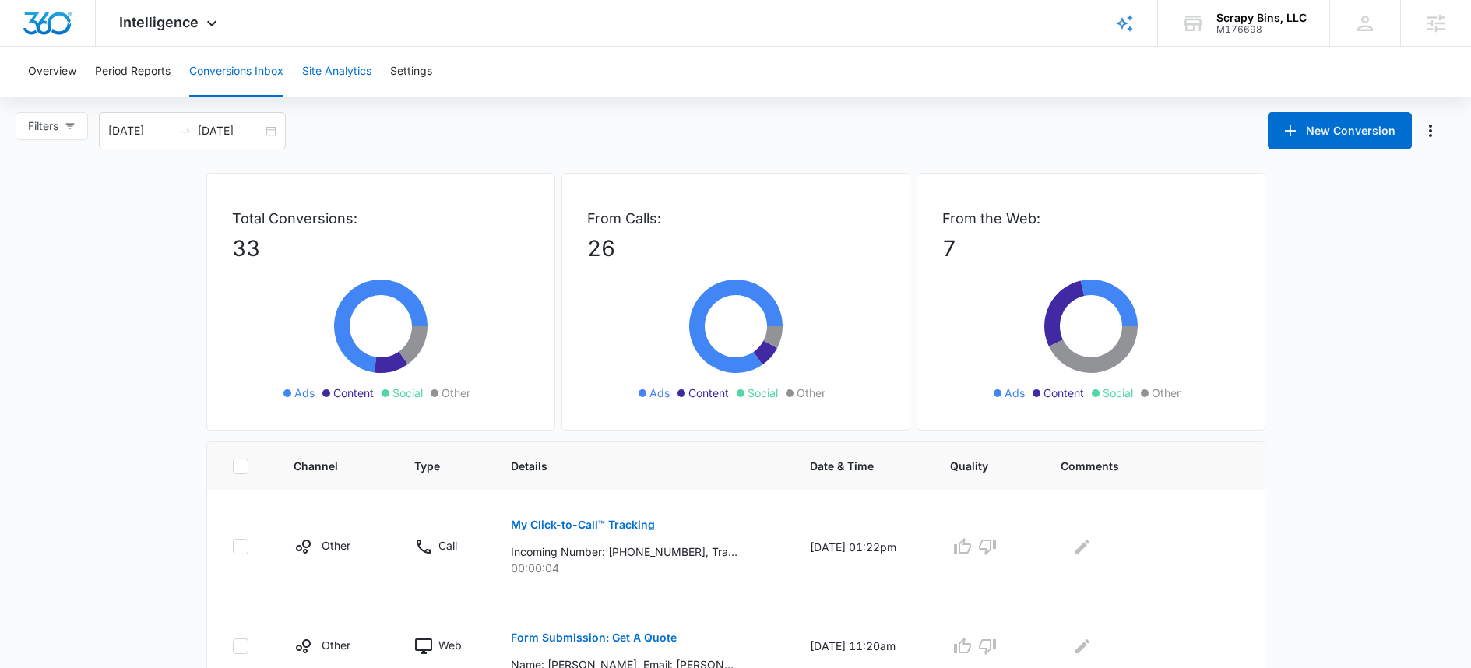
click at [357, 71] on button "Site Analytics" at bounding box center [336, 72] width 69 height 50
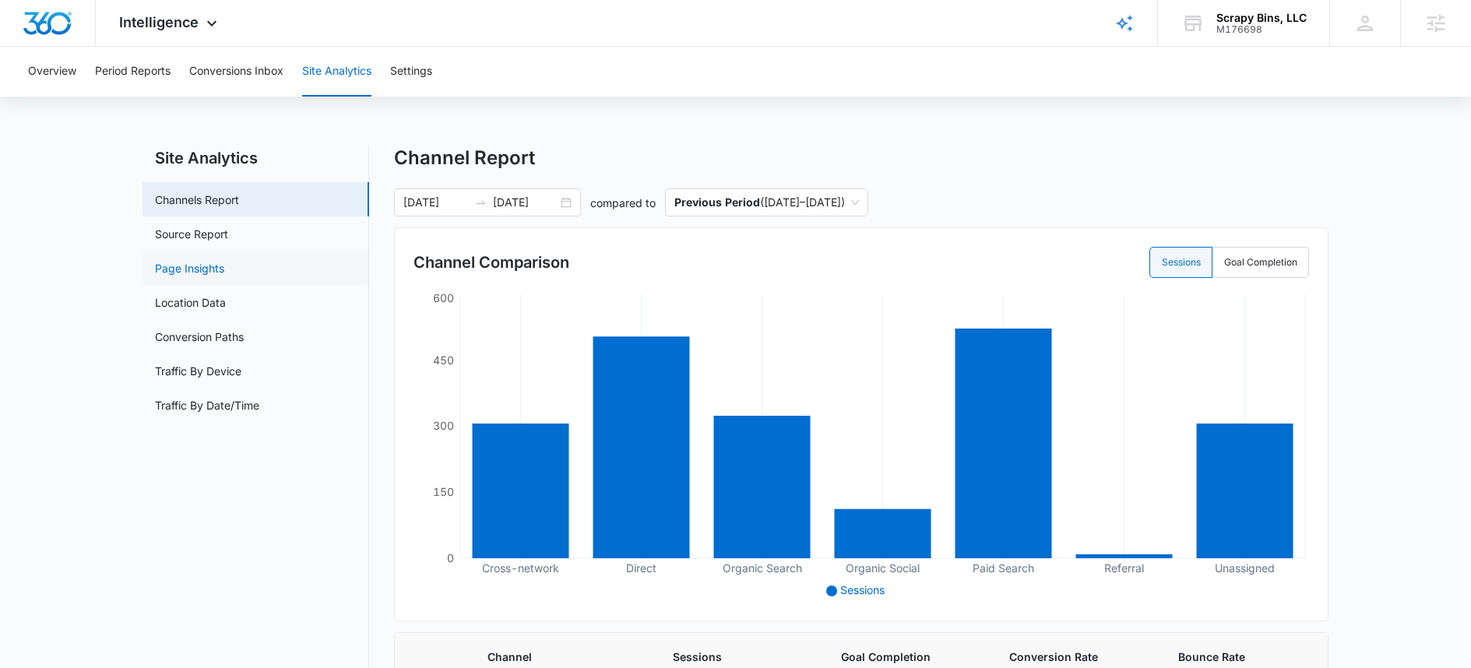
click at [224, 260] on link "Page Insights" at bounding box center [189, 268] width 69 height 16
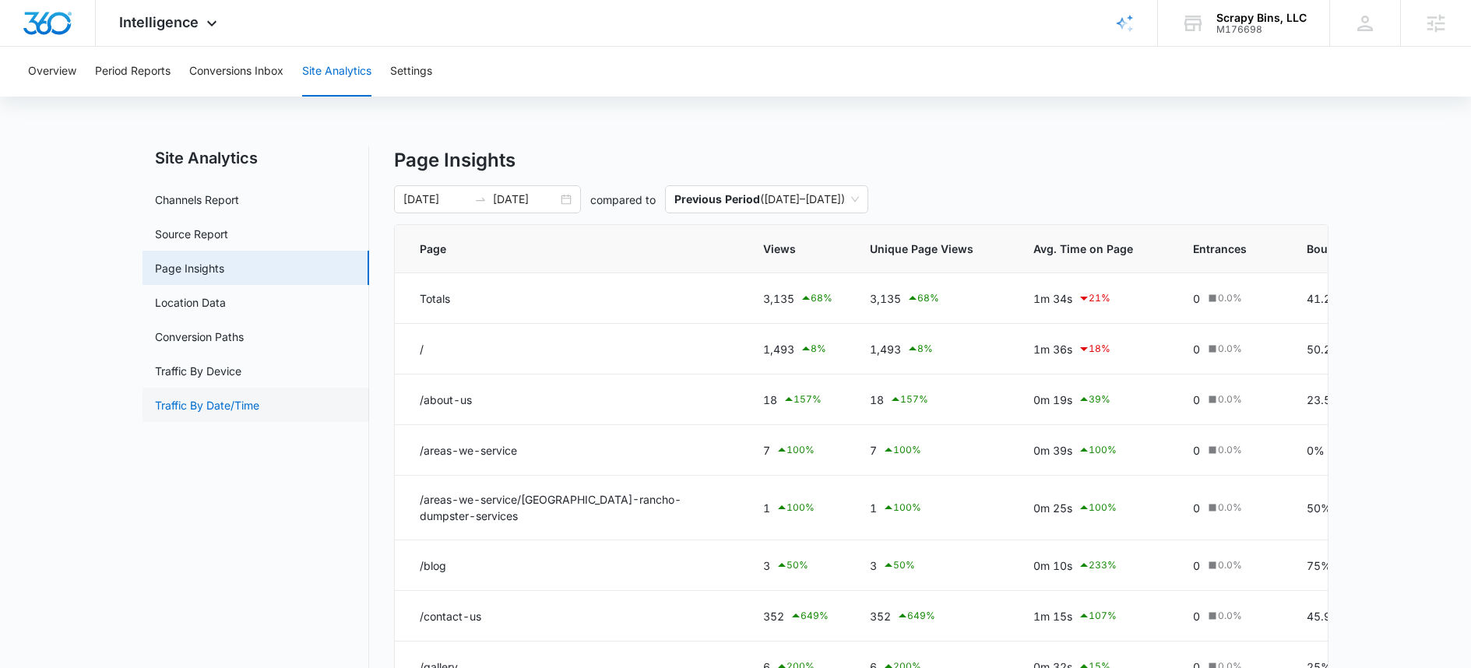
click at [259, 411] on link "Traffic By Date/Time" at bounding box center [207, 405] width 104 height 16
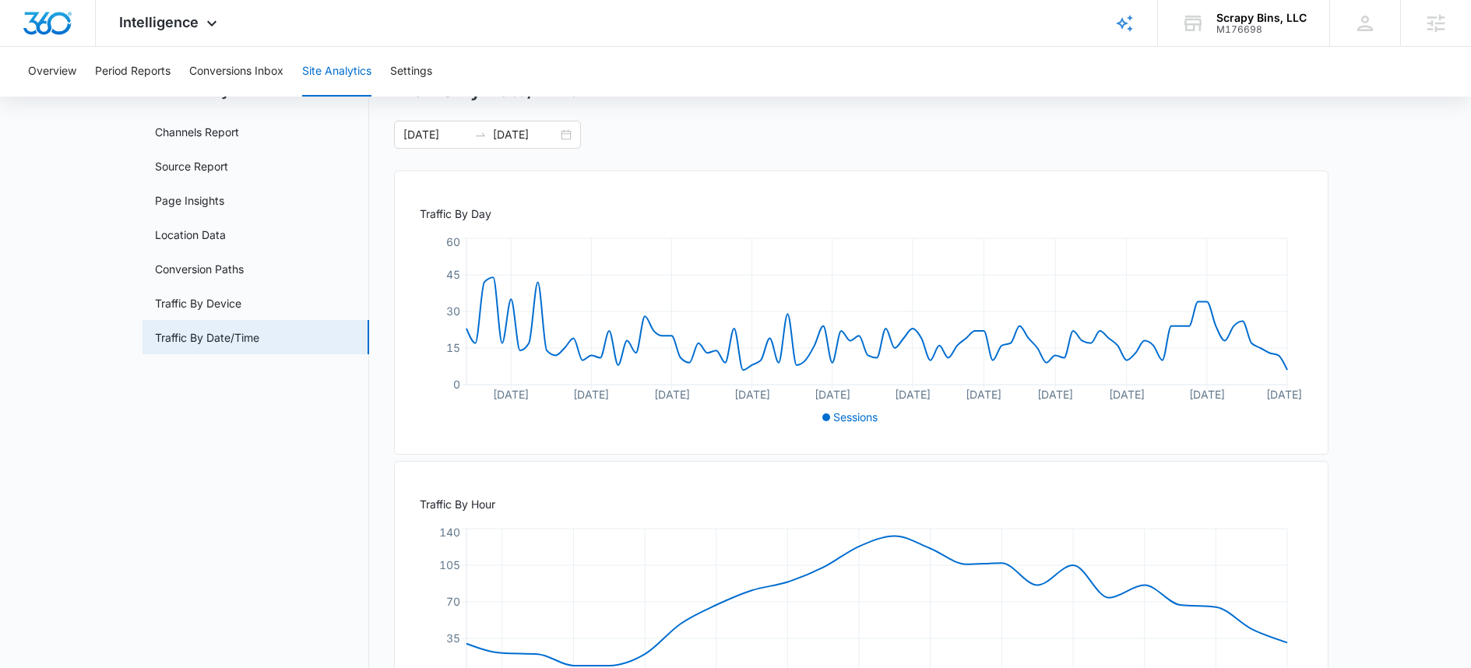
scroll to position [40, 0]
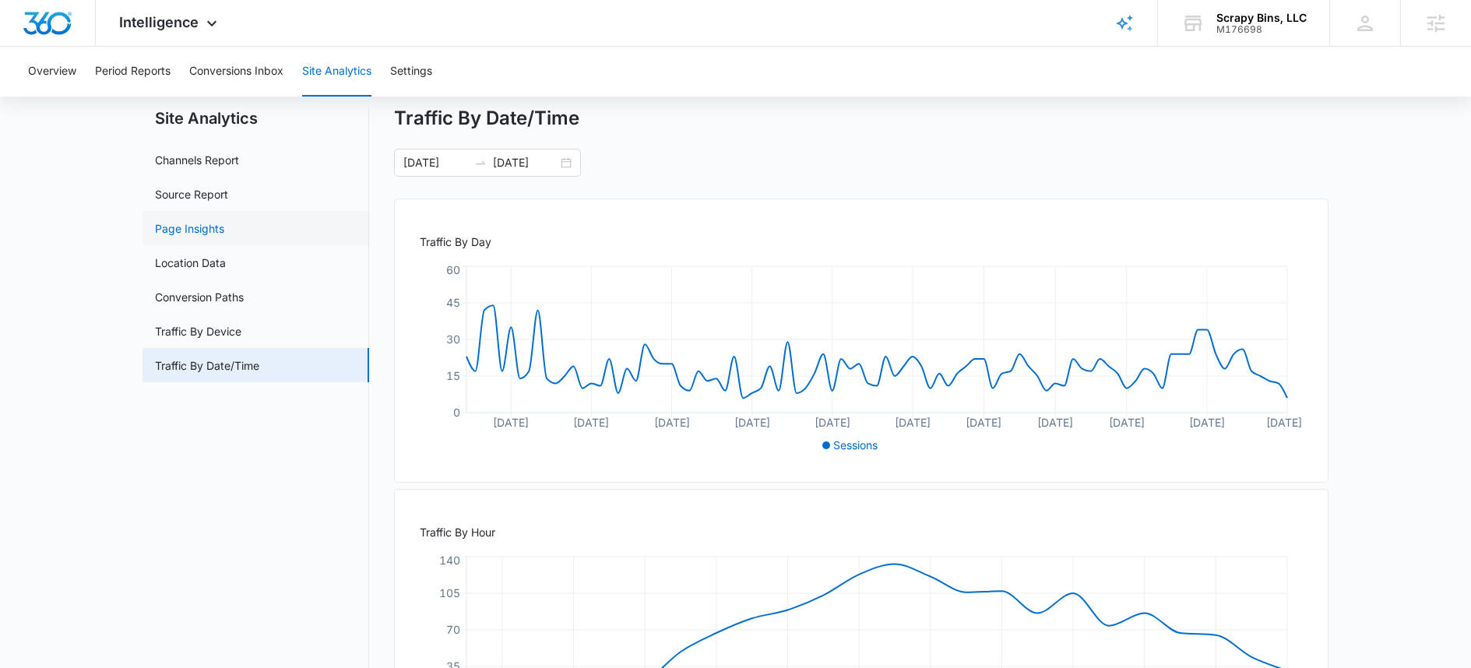
click at [216, 237] on link "Page Insights" at bounding box center [189, 228] width 69 height 16
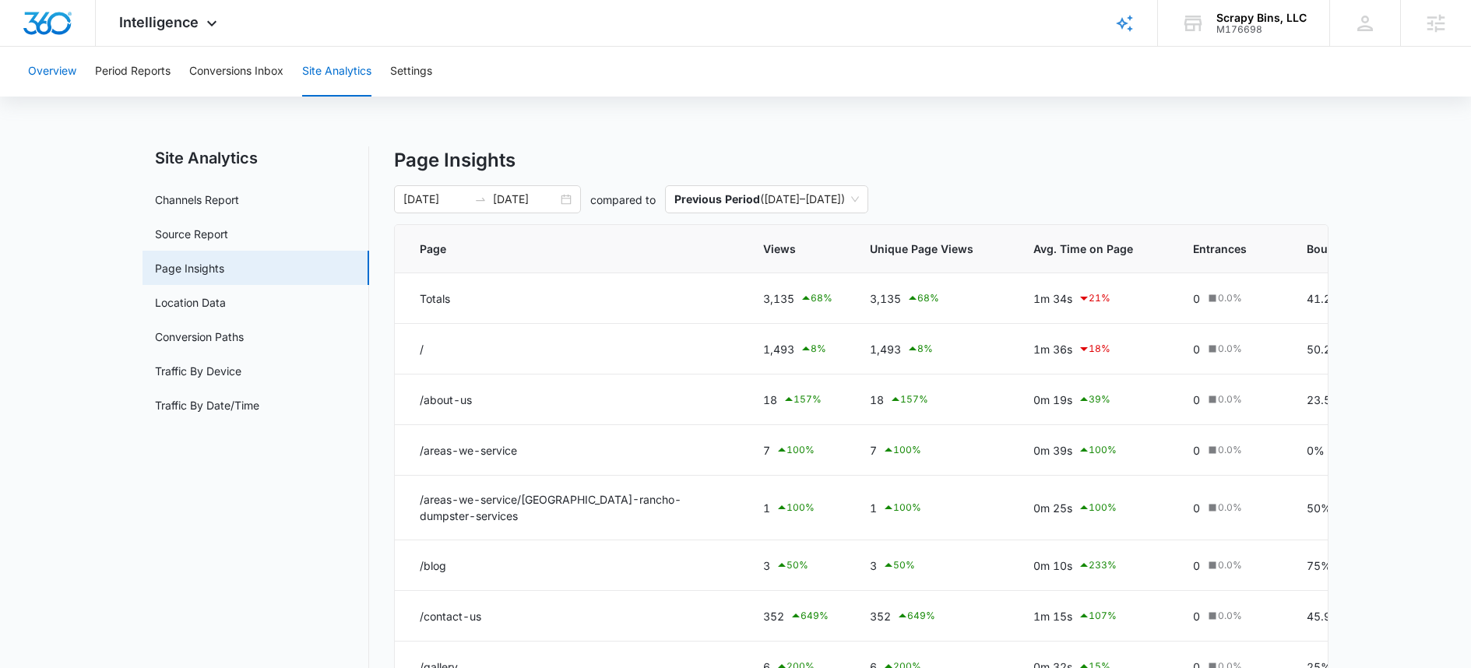
click at [62, 71] on button "Overview" at bounding box center [52, 72] width 48 height 50
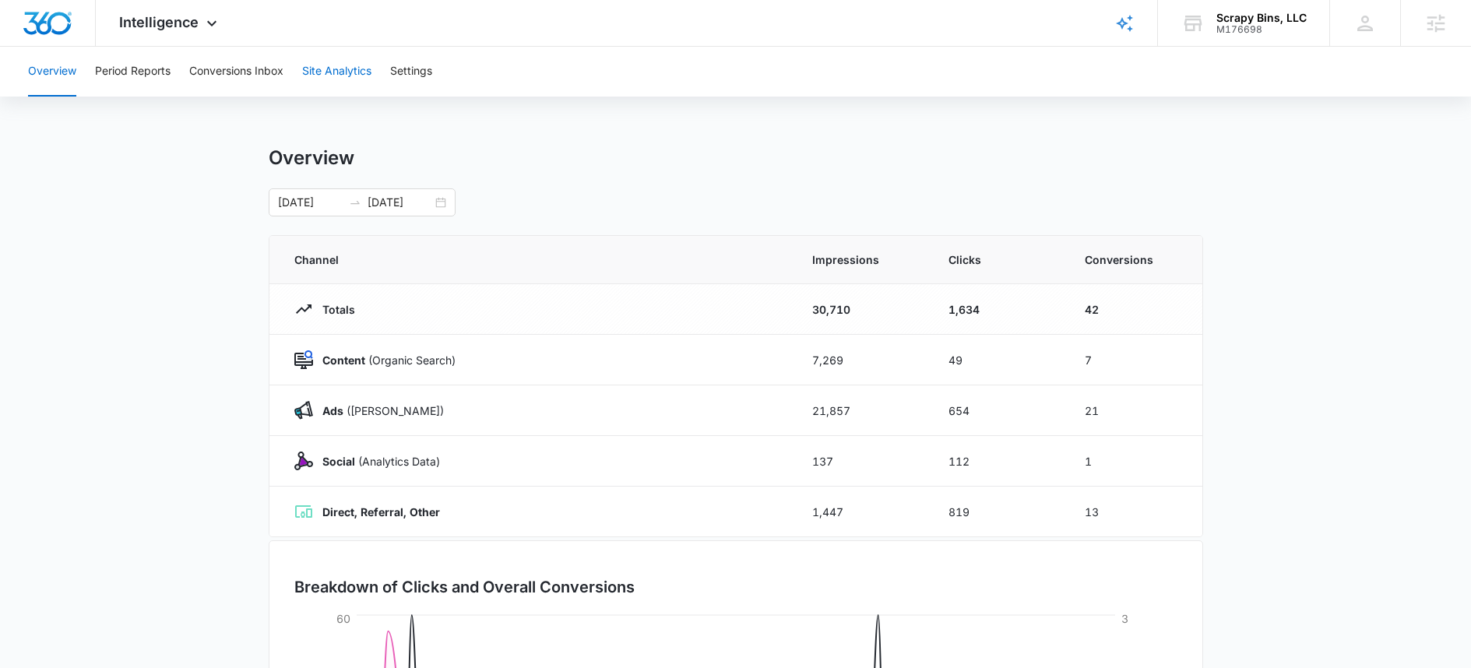
click at [330, 81] on button "Site Analytics" at bounding box center [336, 72] width 69 height 50
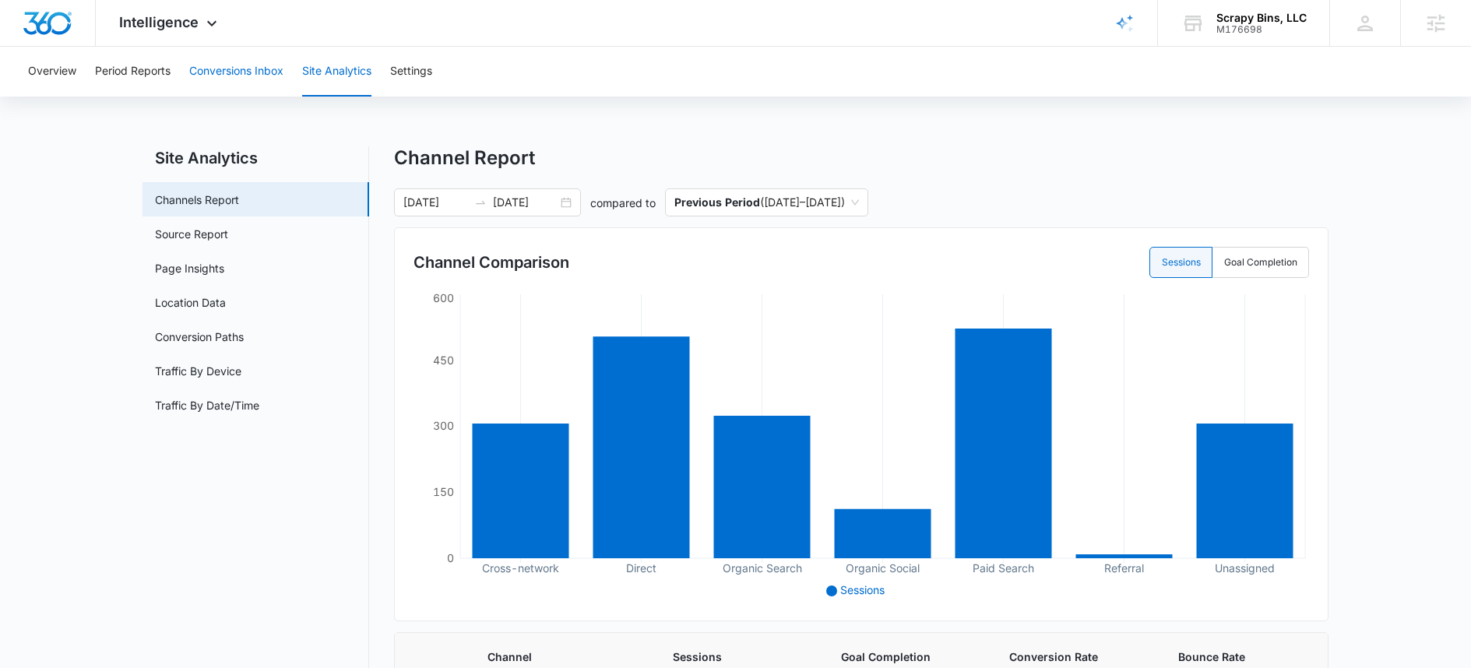
click at [221, 87] on button "Conversions Inbox" at bounding box center [236, 72] width 94 height 50
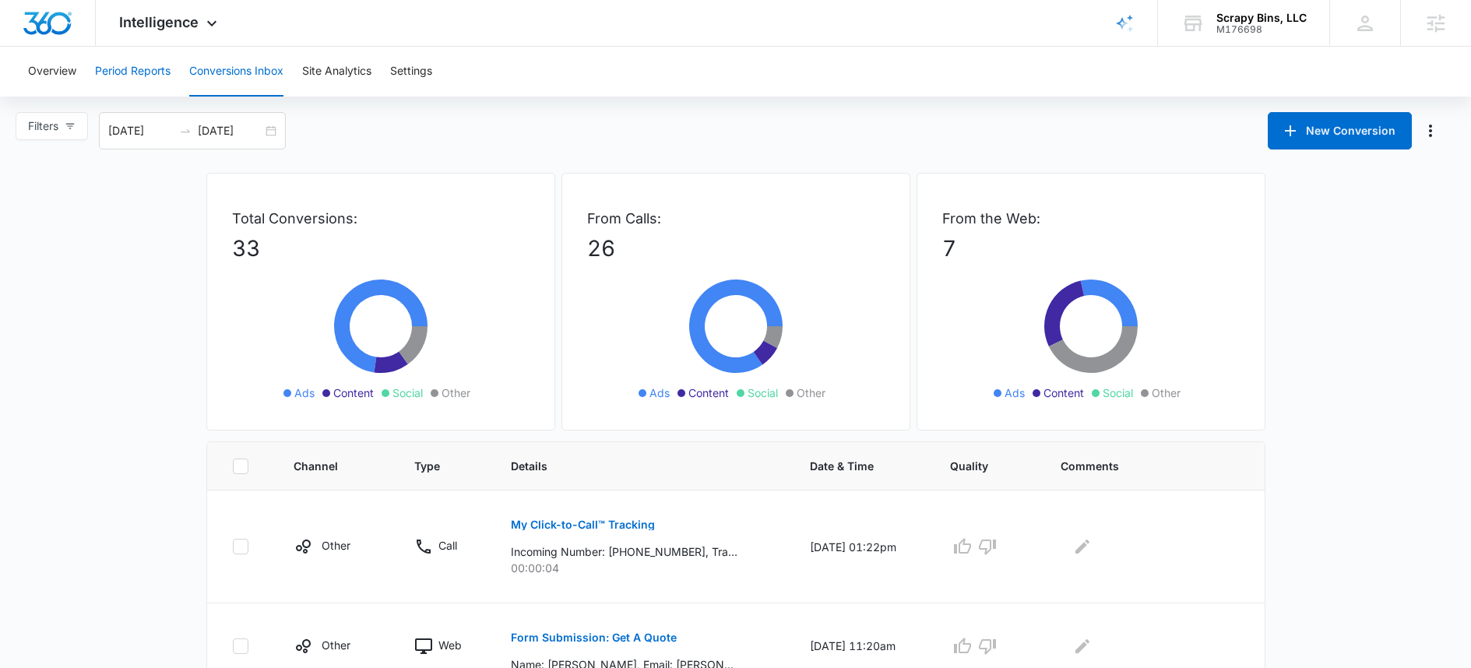
click at [146, 79] on button "Period Reports" at bounding box center [133, 72] width 76 height 50
